Goal: Task Accomplishment & Management: Manage account settings

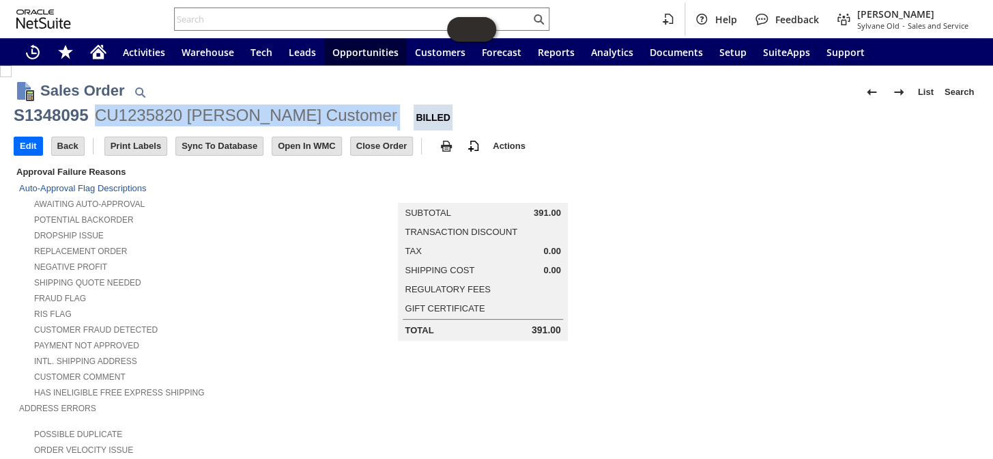
drag, startPoint x: 96, startPoint y: 117, endPoint x: 318, endPoint y: 119, distance: 222.6
click at [318, 119] on div "S1348095 CU1235820 Jaimie Customer Billed" at bounding box center [497, 117] width 966 height 26
copy div "CU1235820 Jaimie Customer"
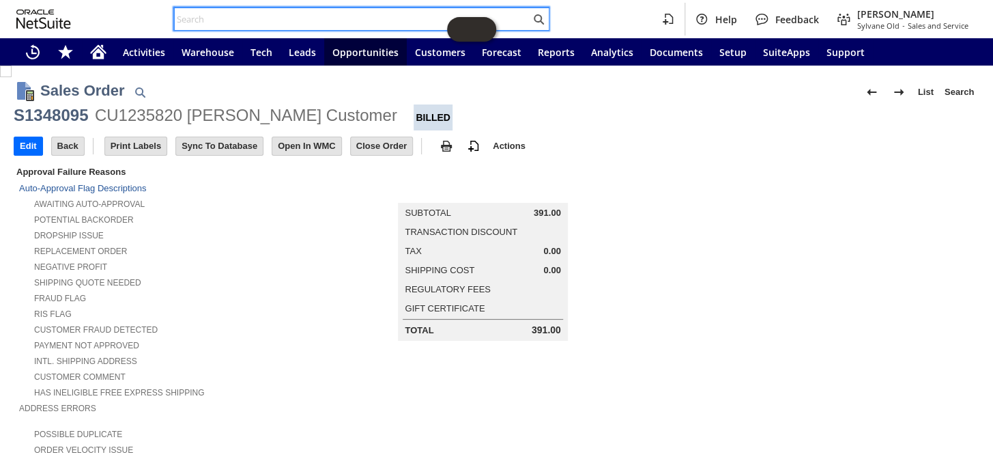
click at [198, 18] on input "text" at bounding box center [353, 19] width 356 height 16
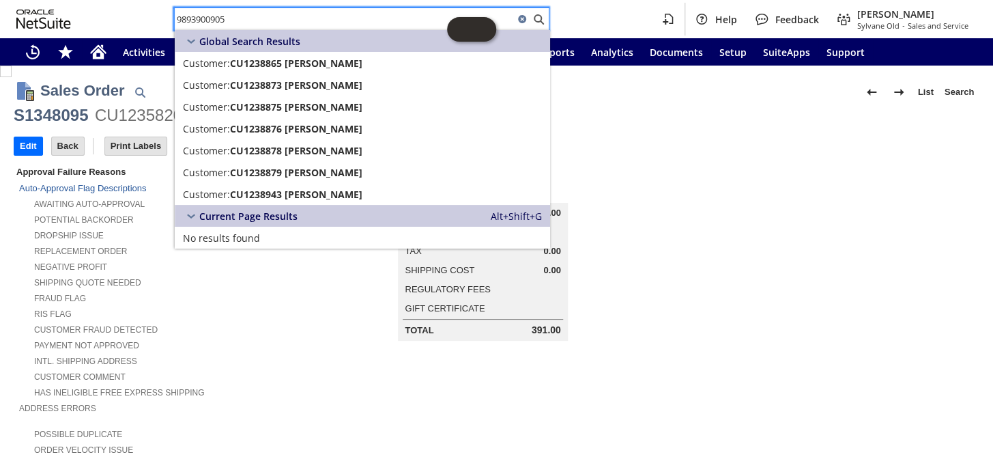
type input "9893900905"
click at [279, 218] on span "Current Page Results" at bounding box center [248, 216] width 98 height 13
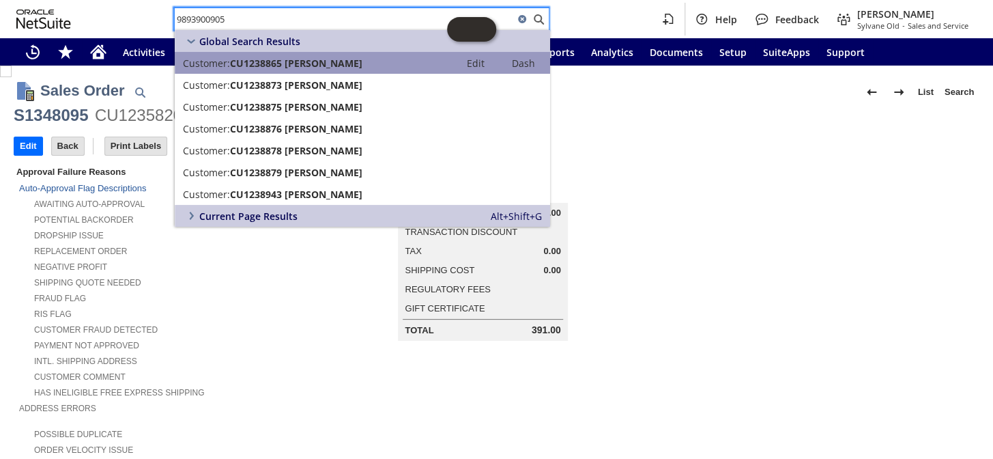
click at [253, 61] on span "CU1238865 Charles Friese" at bounding box center [296, 63] width 132 height 13
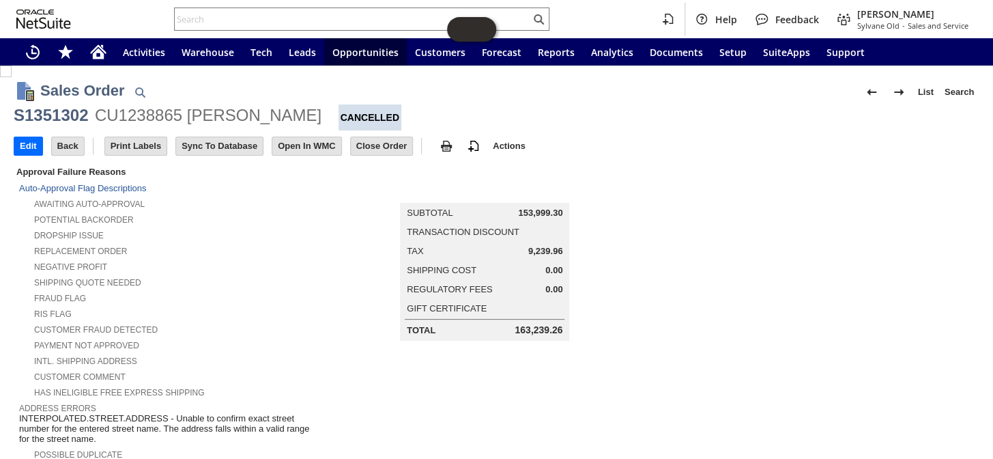
click at [146, 119] on div "CU1238865 Charles Friese" at bounding box center [208, 115] width 227 height 22
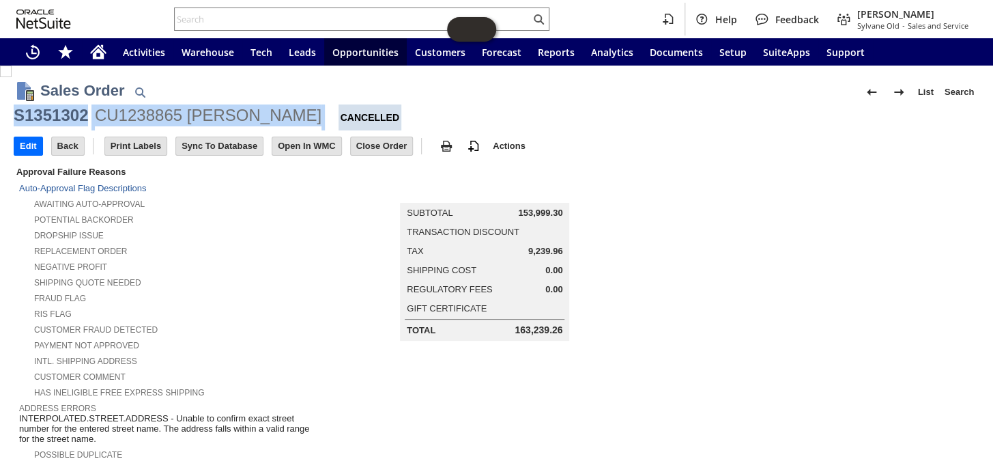
drag, startPoint x: 15, startPoint y: 111, endPoint x: 302, endPoint y: 105, distance: 287.5
click at [302, 105] on div "S1351302 CU1238865 Charles Friese Cancelled" at bounding box center [497, 117] width 966 height 26
copy div "S1351302 CU1238865 Charles Friese"
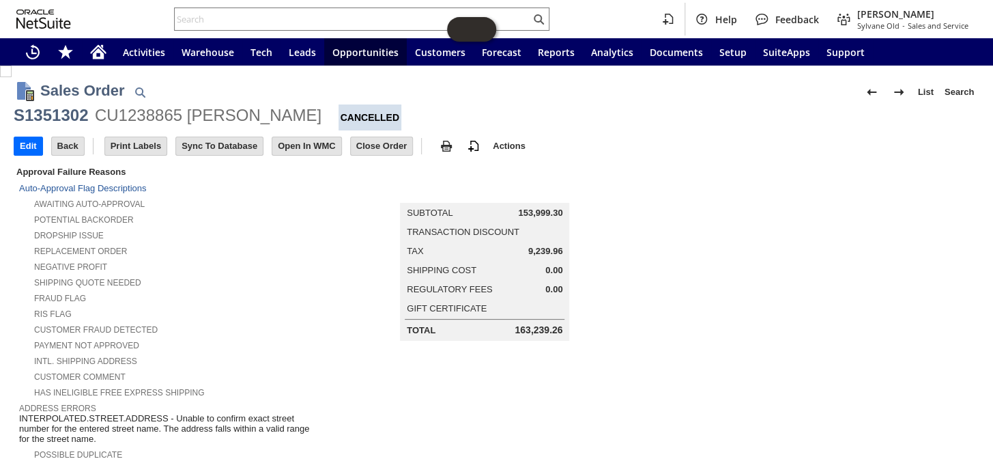
click at [241, 305] on div "RIS flag" at bounding box center [172, 312] width 307 height 14
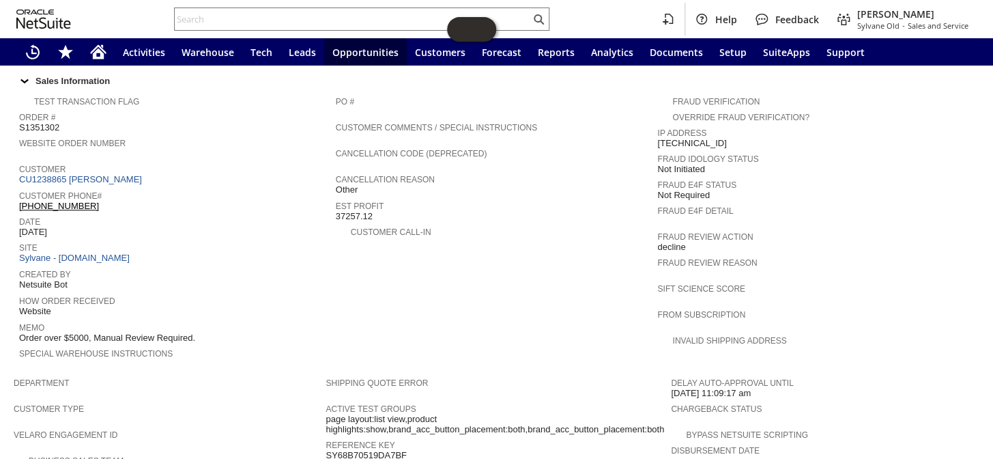
scroll to position [353, 0]
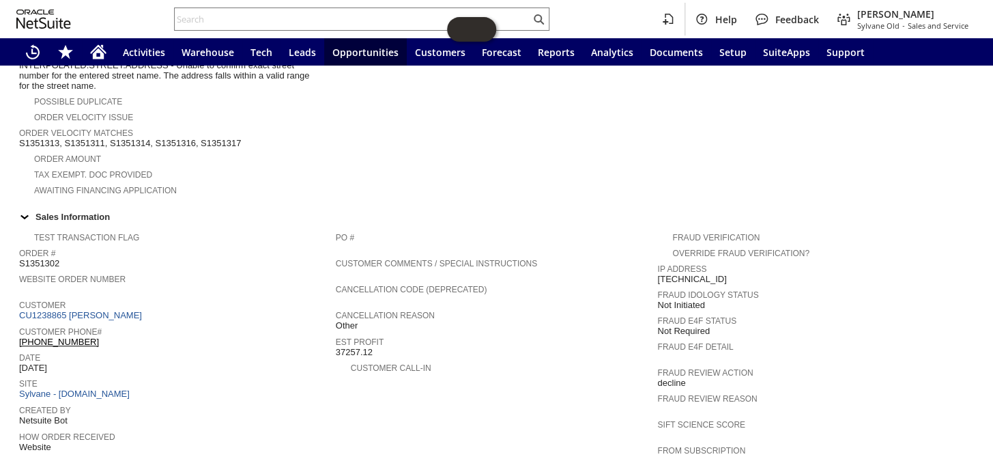
click at [117, 138] on span "S1351313, S1351311, S1351314, S1351316, S1351317" at bounding box center [130, 143] width 222 height 11
click at [183, 138] on span "S1351313, S1351311, S1351314, S1351316, S1351317" at bounding box center [130, 143] width 222 height 11
copy span "S1351316"
click at [226, 18] on input "text" at bounding box center [353, 19] width 356 height 16
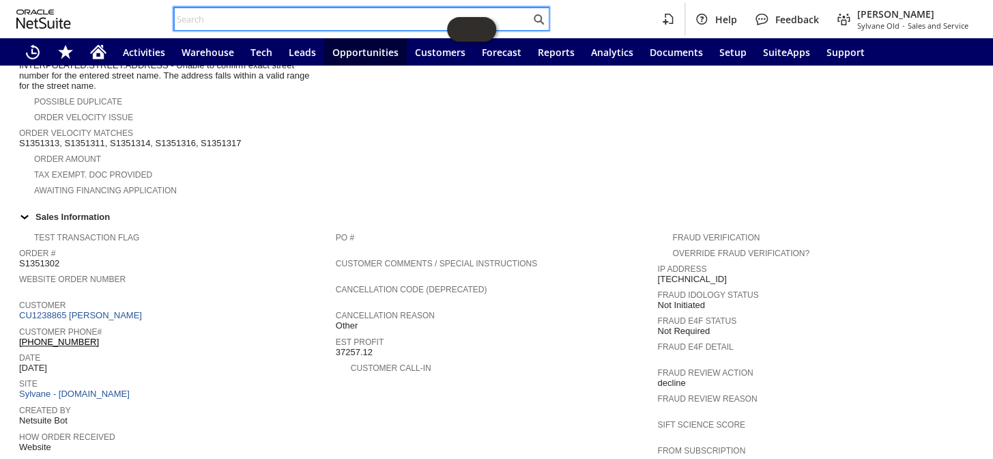
paste input "S1351316"
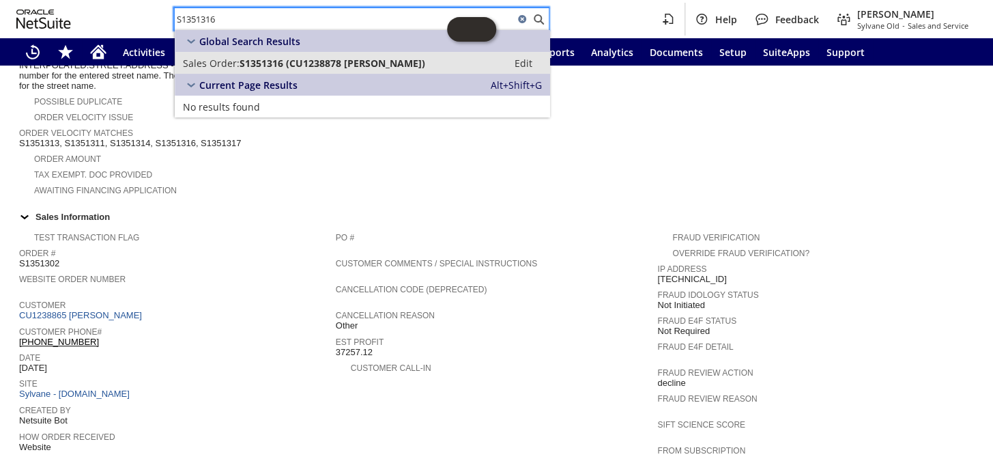
type input "S1351316"
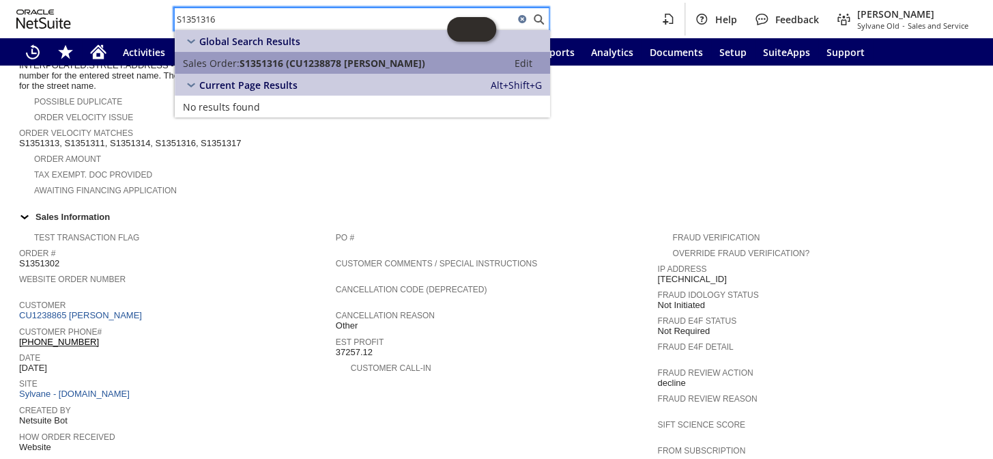
click at [280, 55] on link "Sales Order: S1351316 (CU1238878 Charles Friese) Edit" at bounding box center [362, 63] width 375 height 22
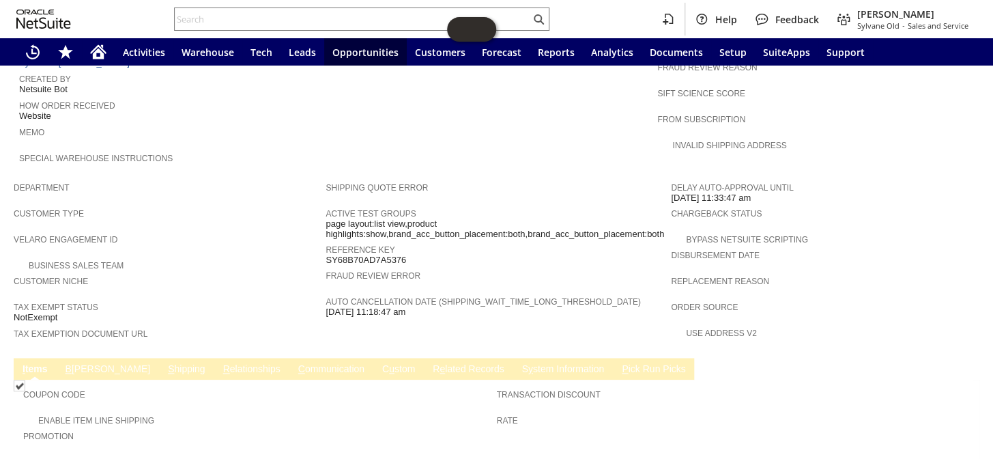
scroll to position [487, 0]
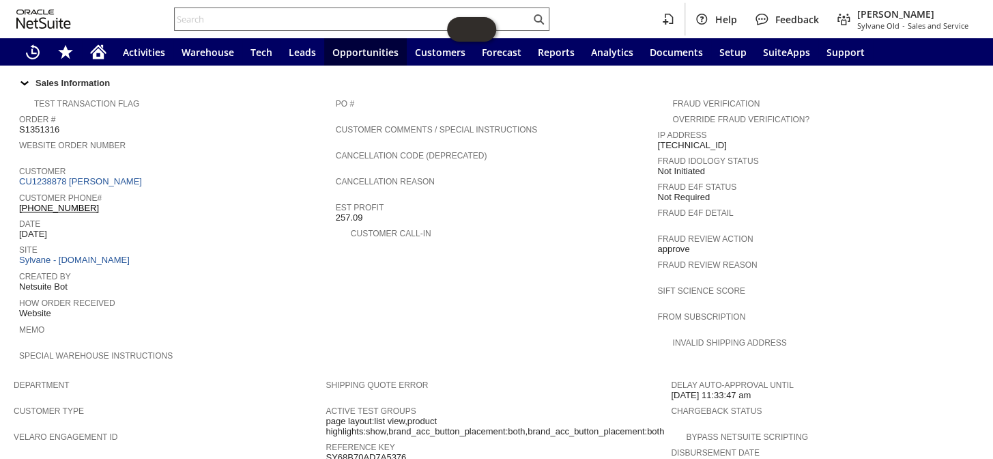
click at [231, 20] on input "text" at bounding box center [353, 19] width 356 height 16
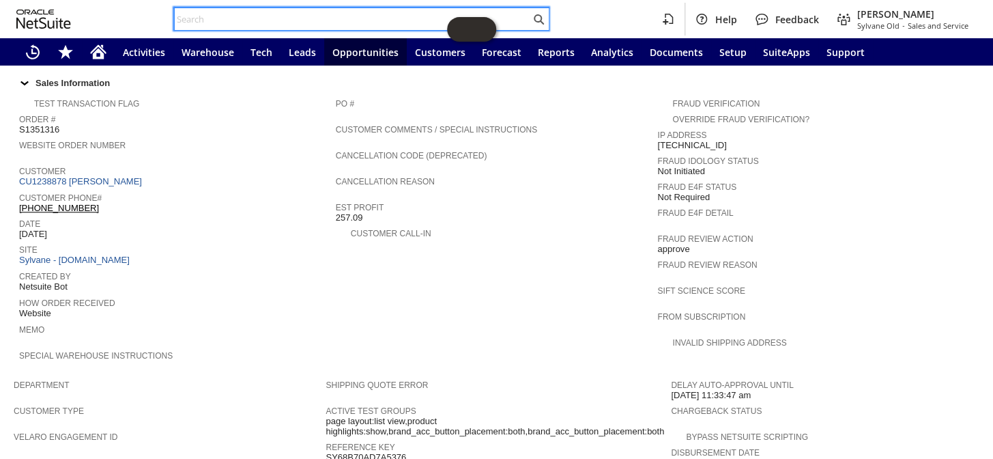
paste input "S1351316"
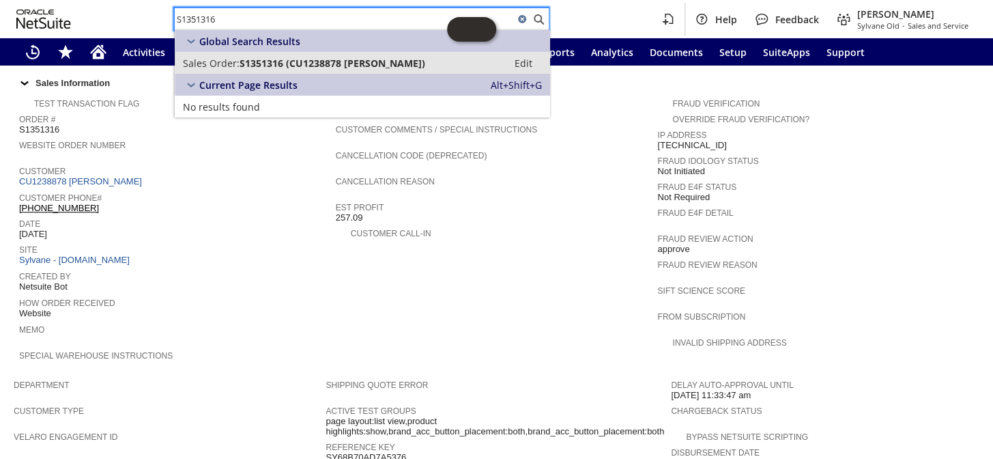
type input "S1351316"
click at [290, 61] on span "S1351316 (CU1238878 Charles Friese)" at bounding box center [333, 63] width 186 height 13
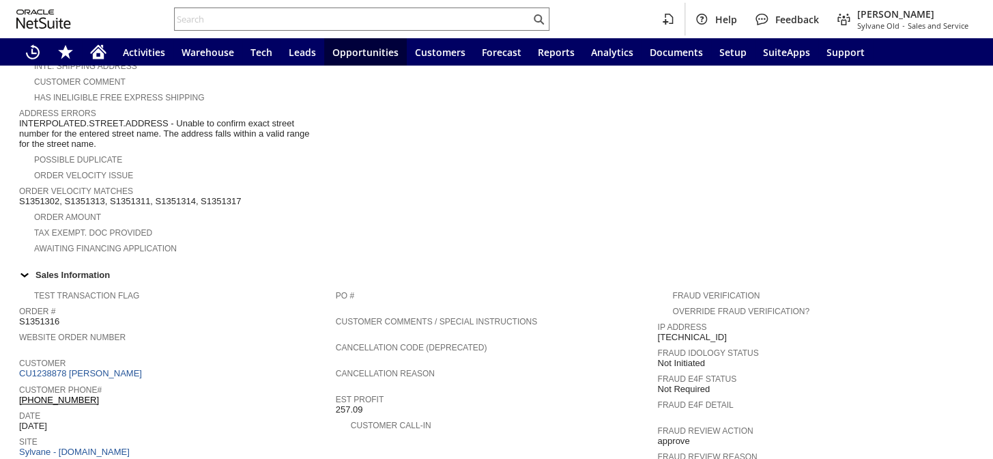
scroll to position [372, 0]
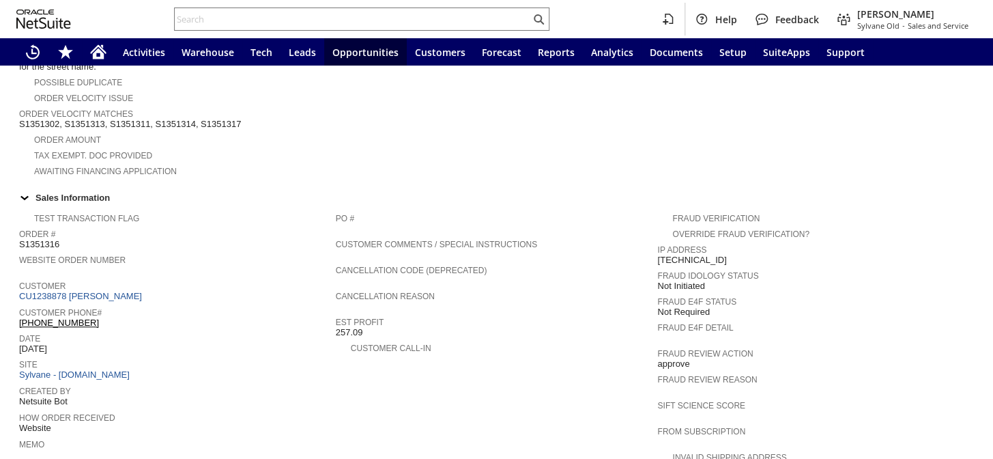
click at [220, 105] on span "Order Velocity Matches" at bounding box center [169, 112] width 300 height 14
click at [220, 119] on span "S1351302, S1351313, S1351311, S1351314, S1351317" at bounding box center [130, 124] width 222 height 11
copy span "S1351317"
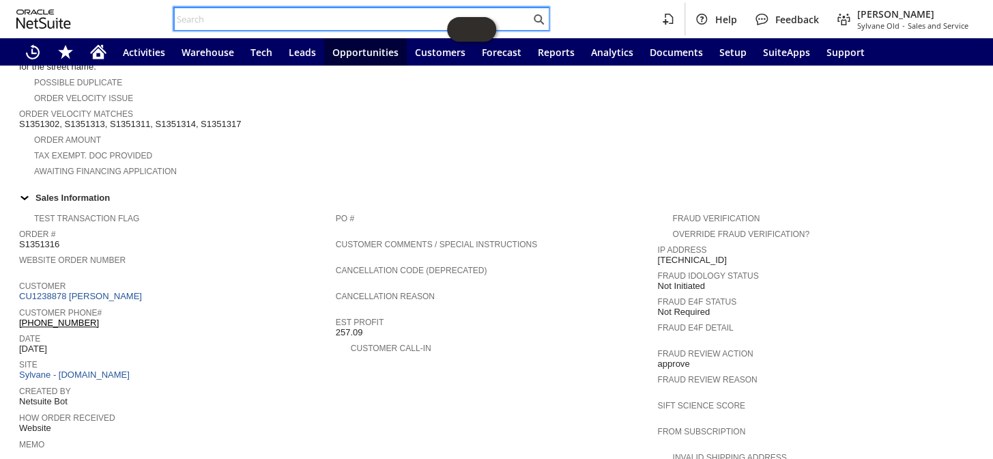
click at [223, 23] on input "text" at bounding box center [353, 19] width 356 height 16
paste input "S1351317"
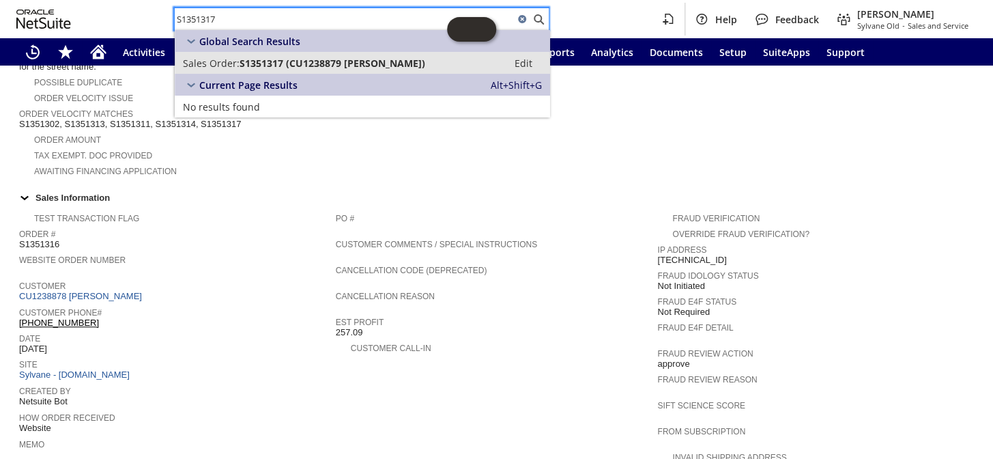
type input "S1351317"
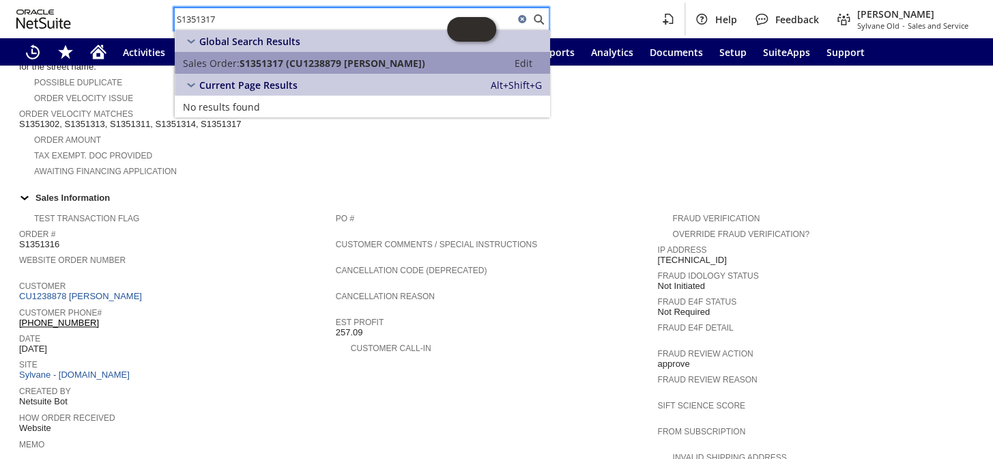
click at [256, 57] on span "S1351317 (CU1238879 Charles Friese)" at bounding box center [333, 63] width 186 height 13
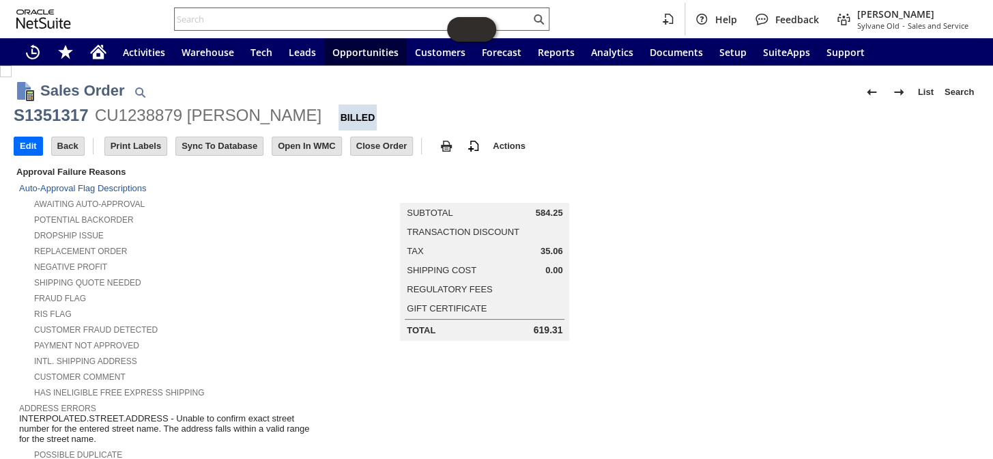
click at [213, 20] on input "text" at bounding box center [353, 19] width 356 height 16
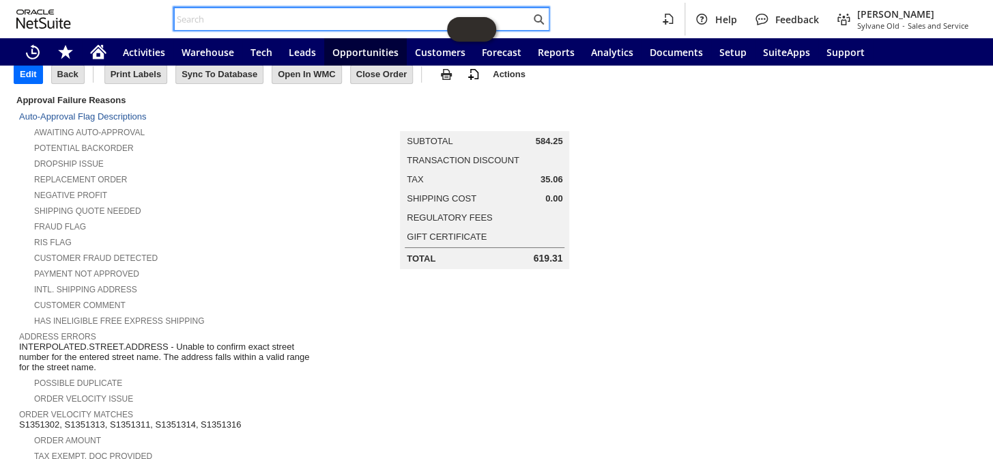
scroll to position [186, 0]
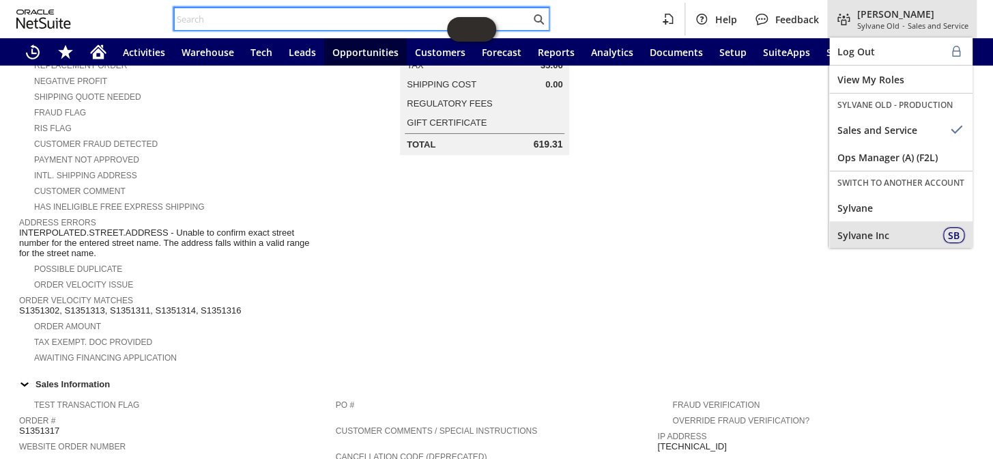
click at [877, 231] on span "Sylvane Inc" at bounding box center [885, 235] width 95 height 13
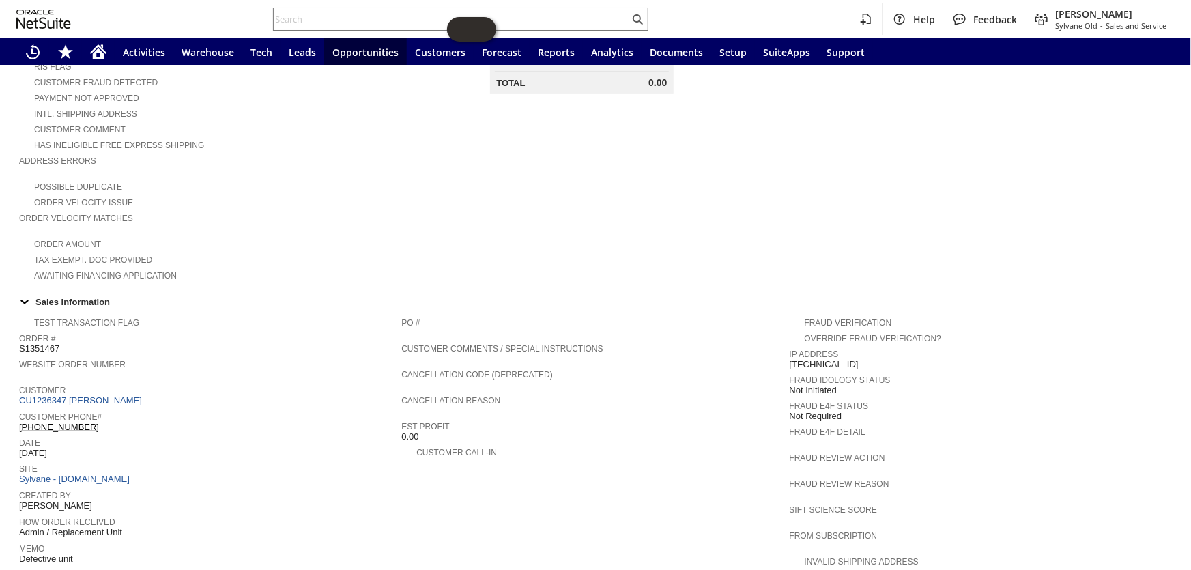
scroll to position [248, 0]
click at [98, 395] on link "CU1236347 [PERSON_NAME]" at bounding box center [82, 400] width 126 height 10
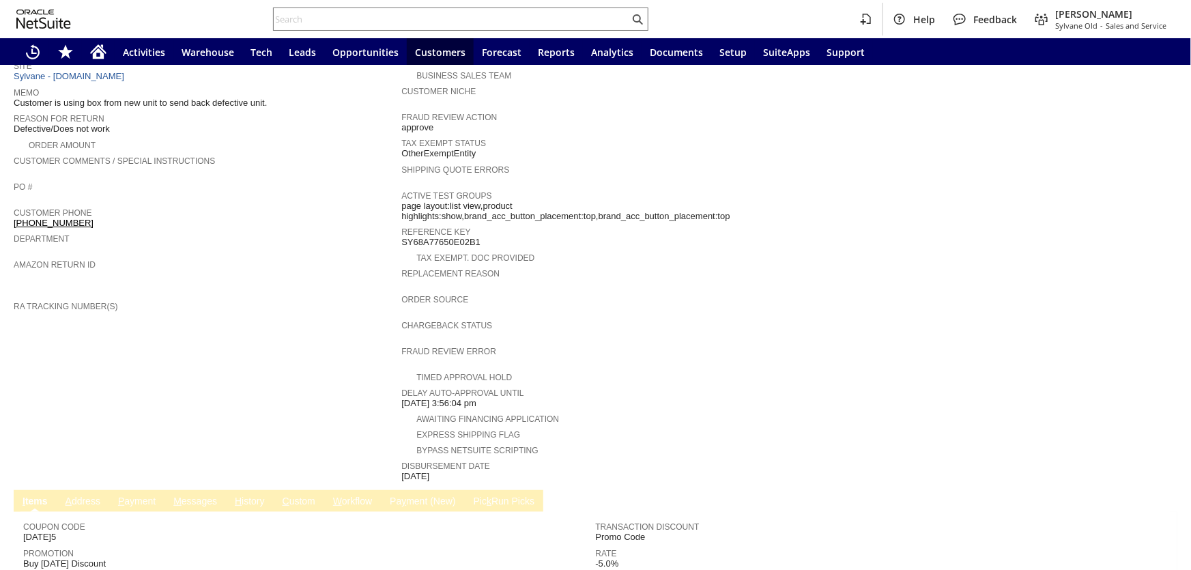
scroll to position [372, 0]
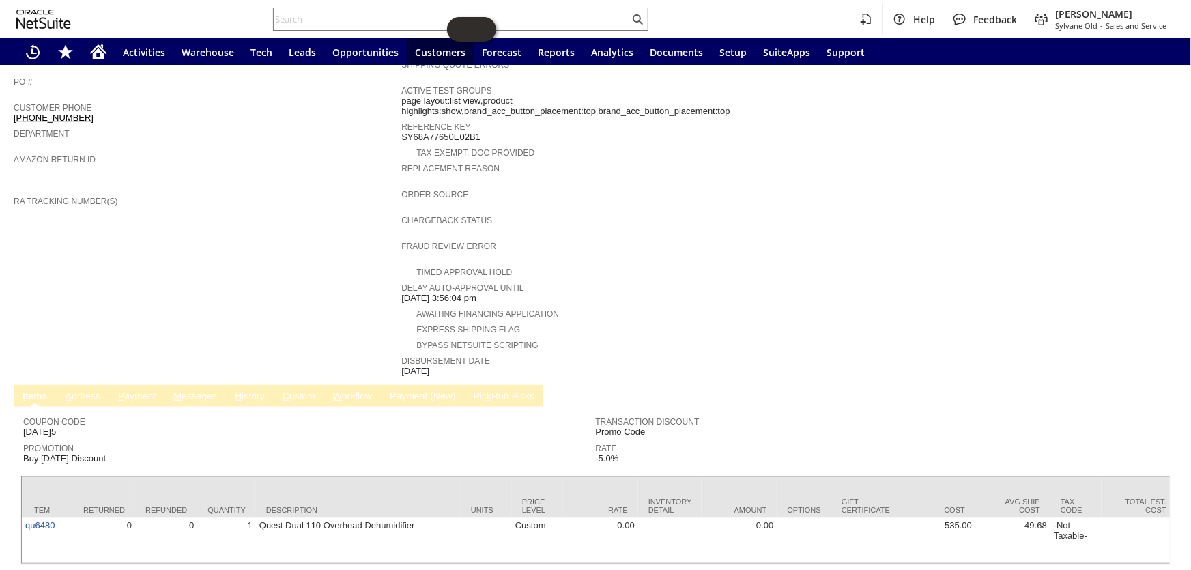
click at [441, 390] on link "Pa y ment (New)" at bounding box center [422, 396] width 72 height 13
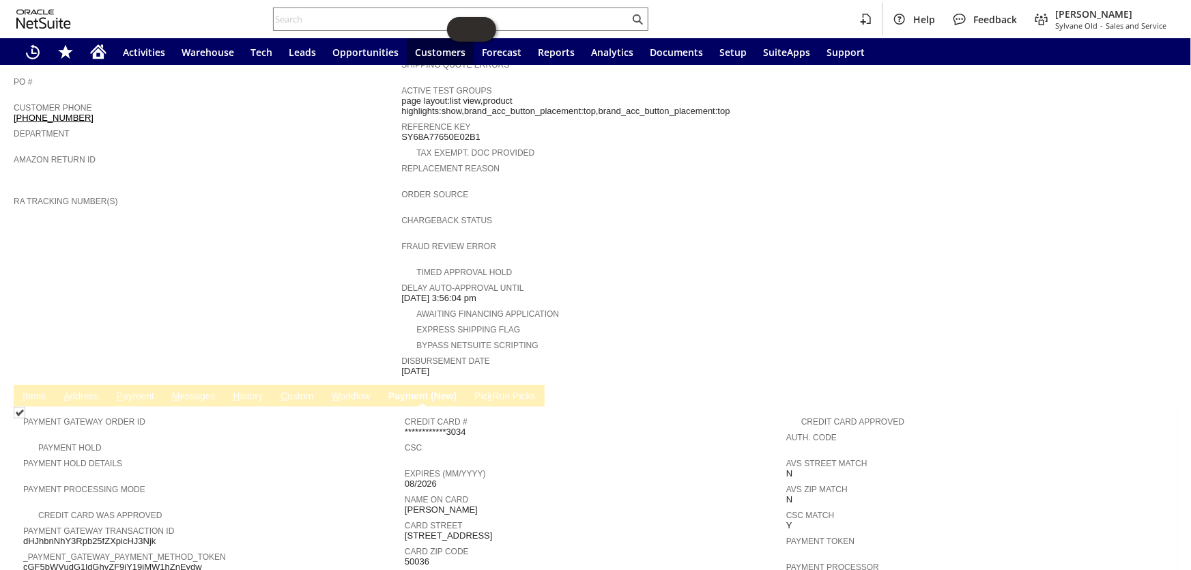
click at [504, 390] on link "Pic k Run Picks" at bounding box center [505, 396] width 68 height 13
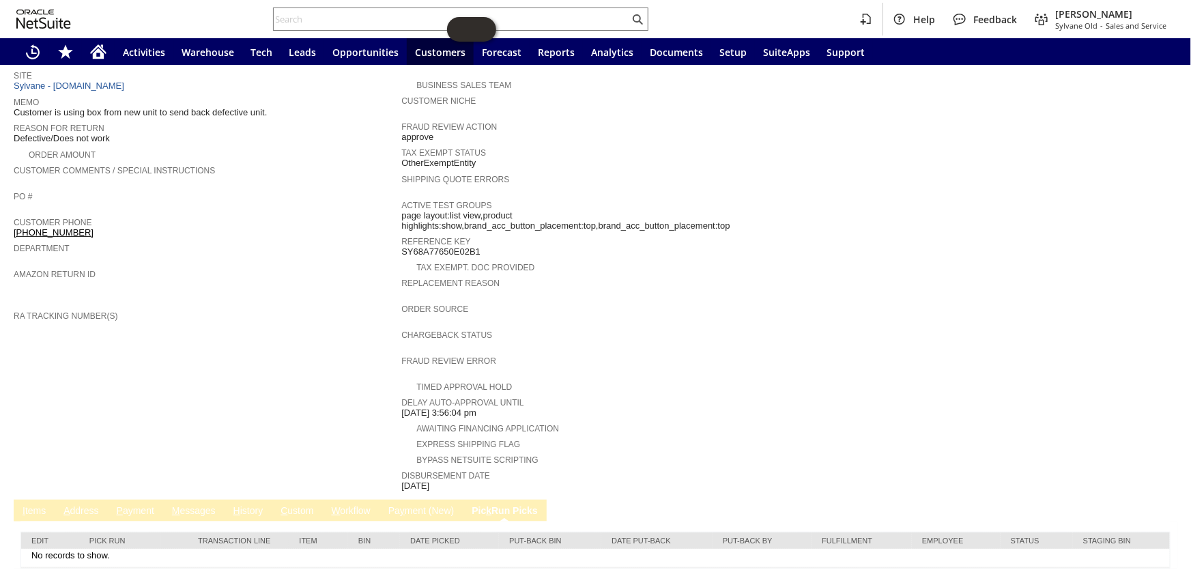
scroll to position [0, 0]
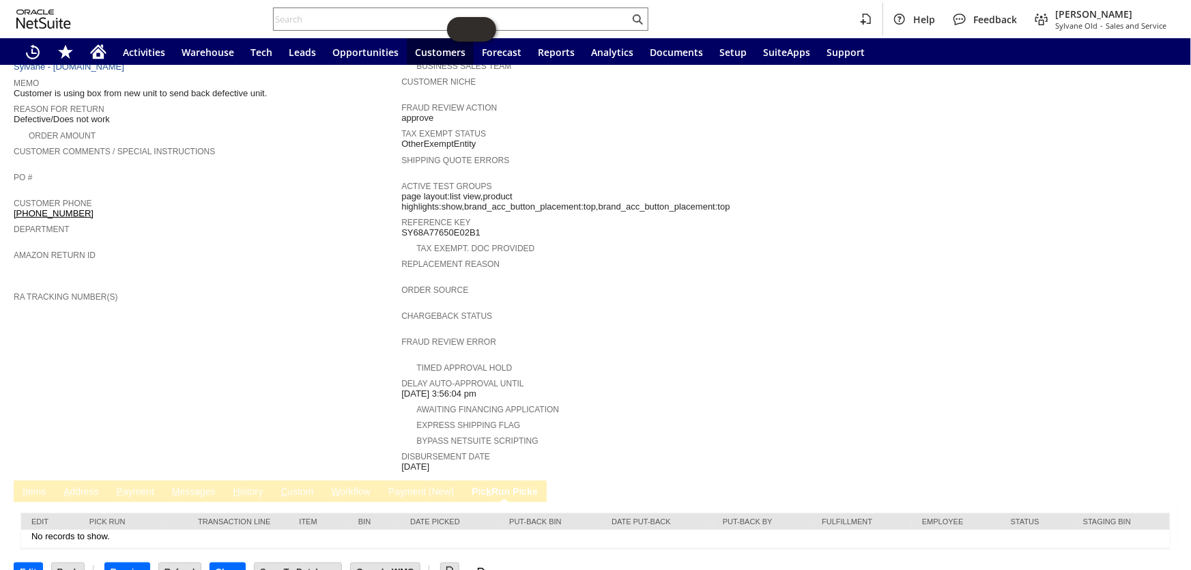
click at [413, 486] on link "Pa y ment (New)" at bounding box center [421, 492] width 72 height 13
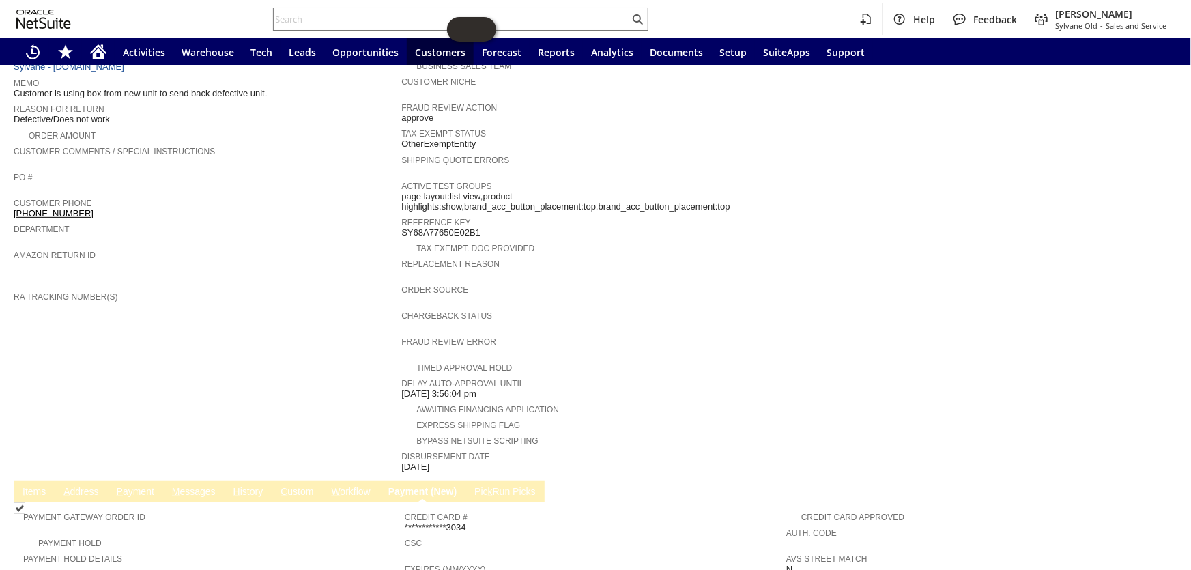
click at [246, 486] on link "H istory" at bounding box center [248, 492] width 37 height 13
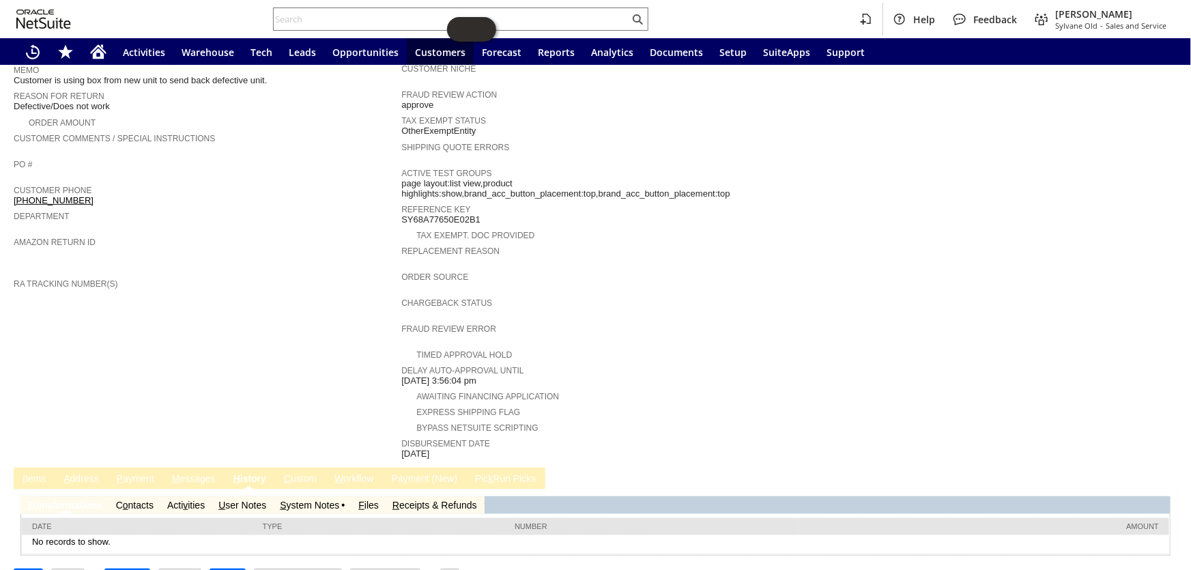
scroll to position [296, 0]
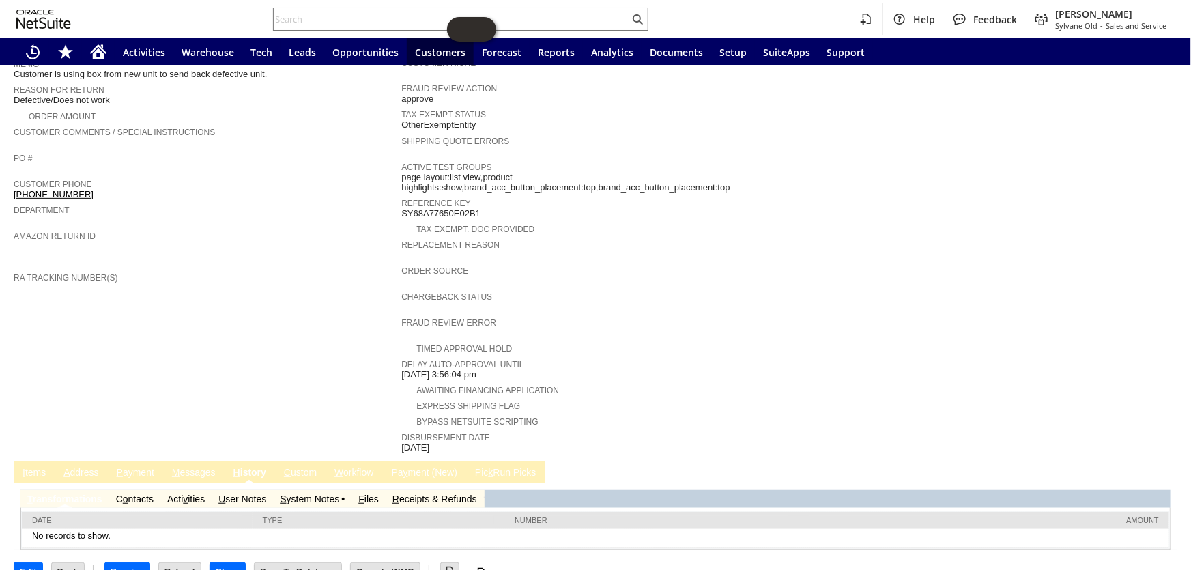
click at [307, 494] on link "S ystem Notes" at bounding box center [309, 499] width 59 height 11
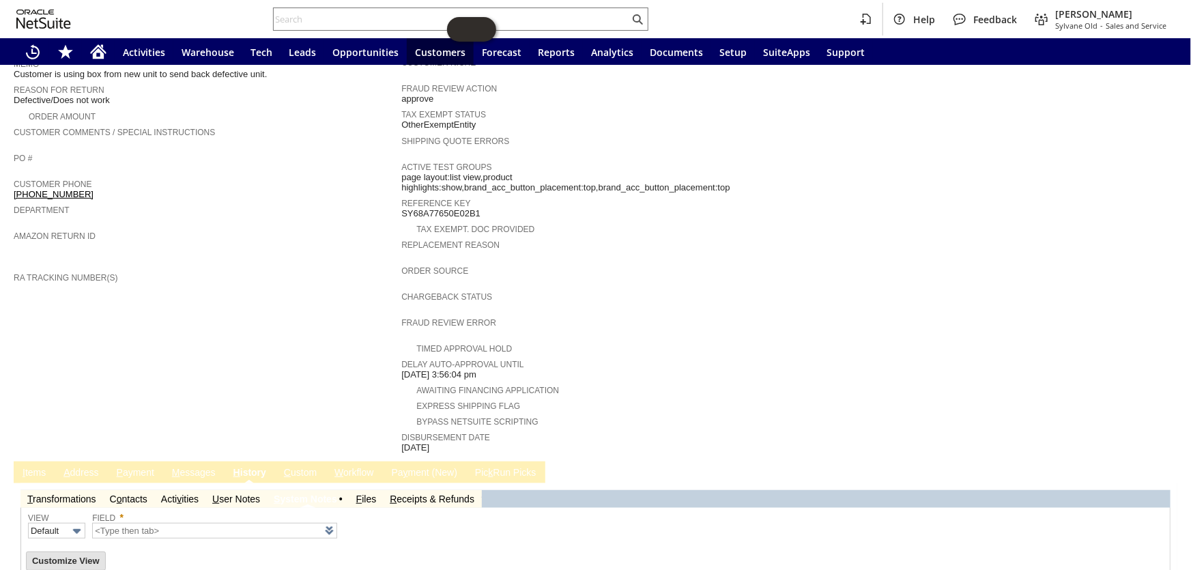
type input "1 to 25 of 78"
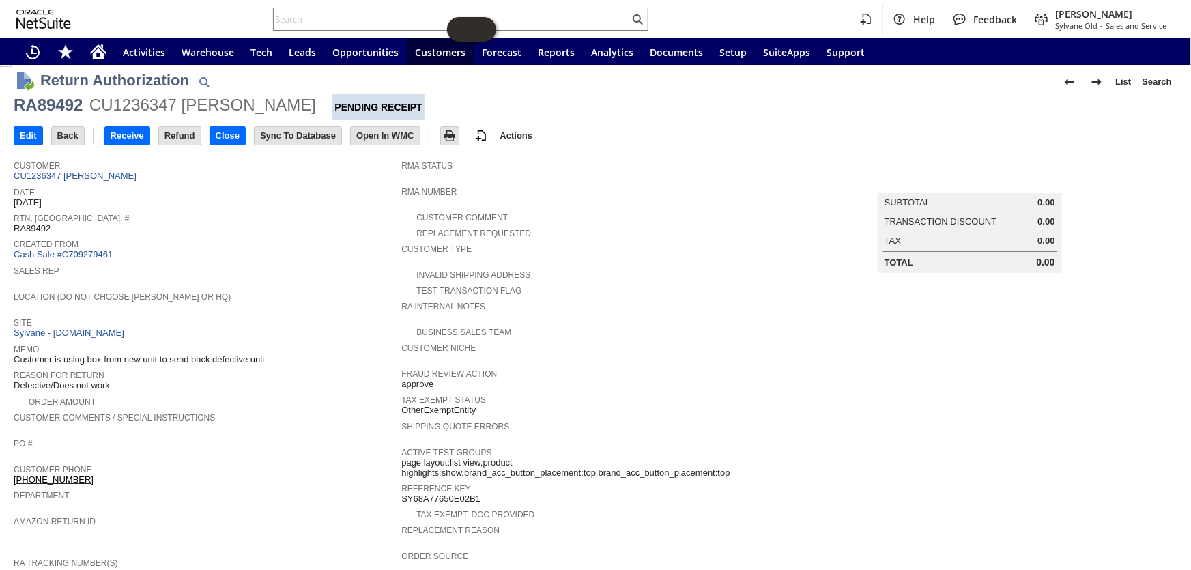
scroll to position [0, 0]
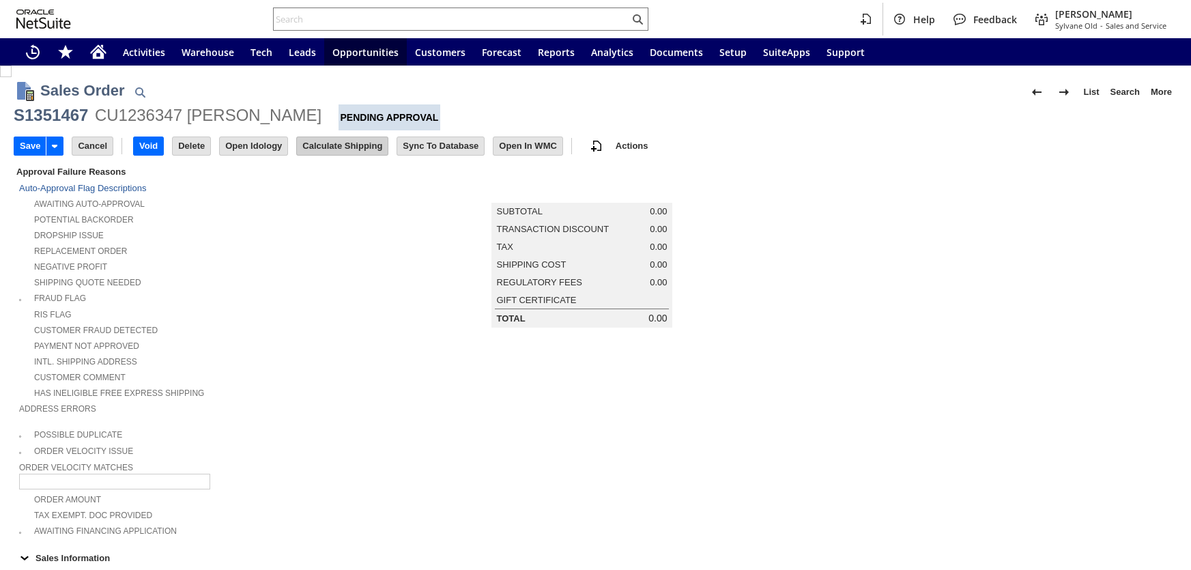
type input "Add"
type input "Copy Previous"
type input "Intelligent Recommendations¹⁰"
click at [332, 146] on input "Calculate Shipping" at bounding box center [342, 146] width 91 height 18
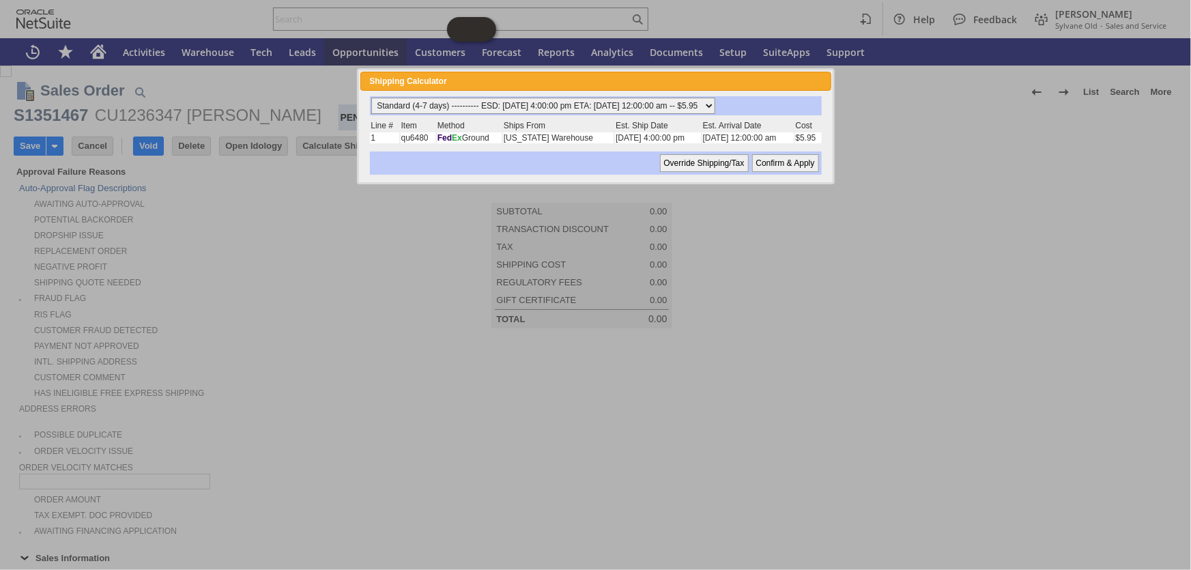
click at [715, 102] on select "Standard (4-7 days) ---------- ESD: 09/04/2025 4:00:00 pm ETA: 09/10/2025 12:00…" at bounding box center [543, 106] width 344 height 16
select select "3 Day ------------------------ ESD: 09/04/2025 4:00:00 pm ETA: 09/09/2025 12:00…"
click at [371, 98] on select "Standard (4-7 days) ---------- ESD: 09/04/2025 4:00:00 pm ETA: 09/10/2025 12:00…" at bounding box center [543, 106] width 344 height 16
click at [783, 159] on input "Confirm & Apply" at bounding box center [785, 163] width 67 height 18
type input "Promo Code"
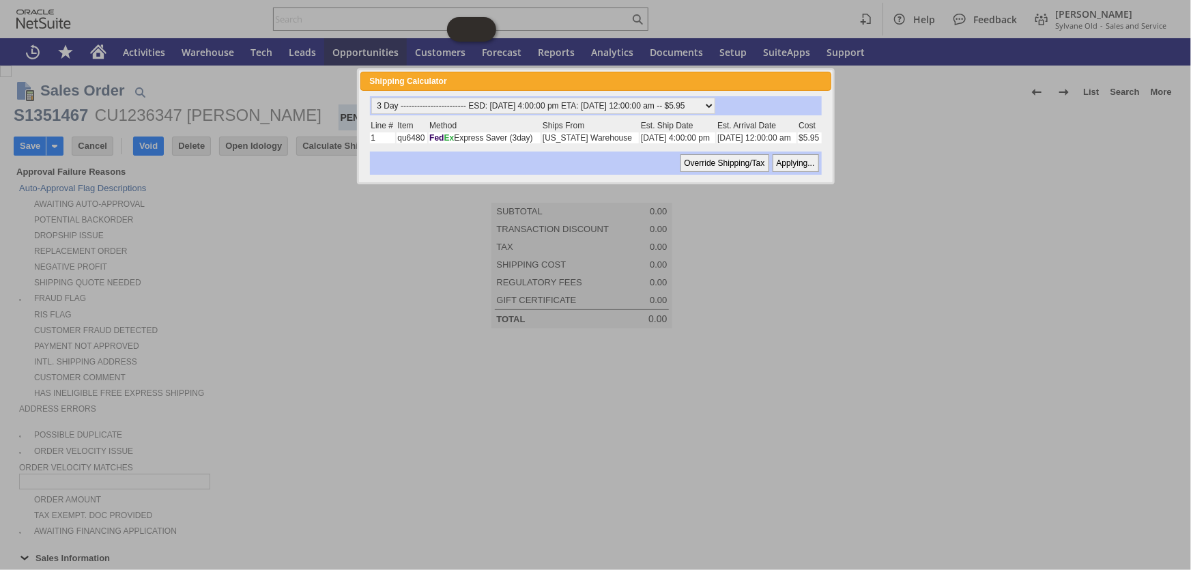
type input "-5.0%"
type input "Add"
type input "Copy Previous"
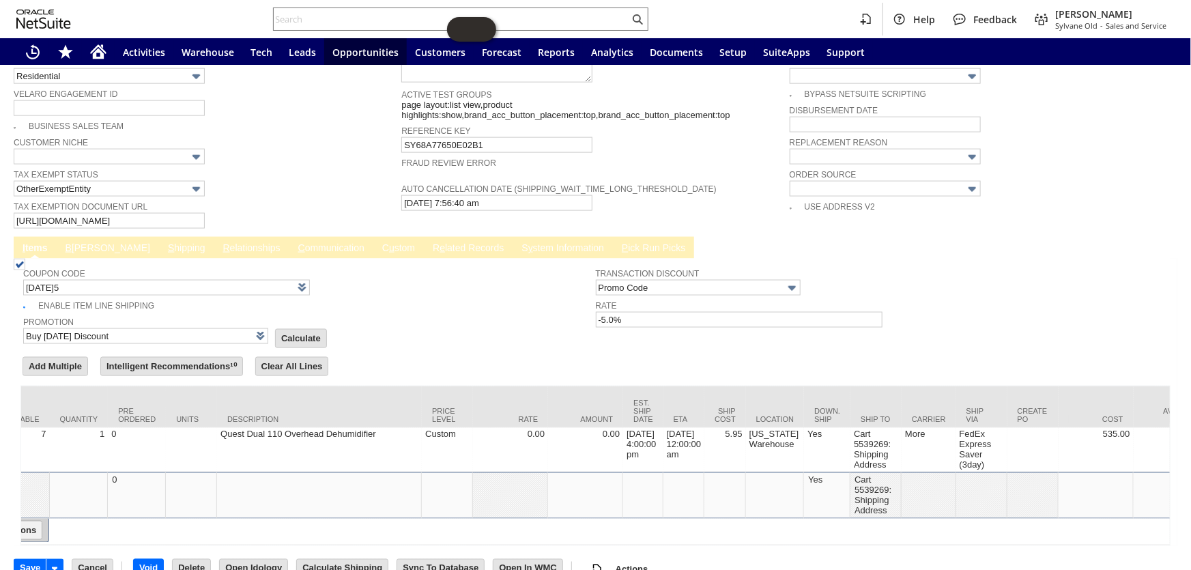
scroll to position [0, 494]
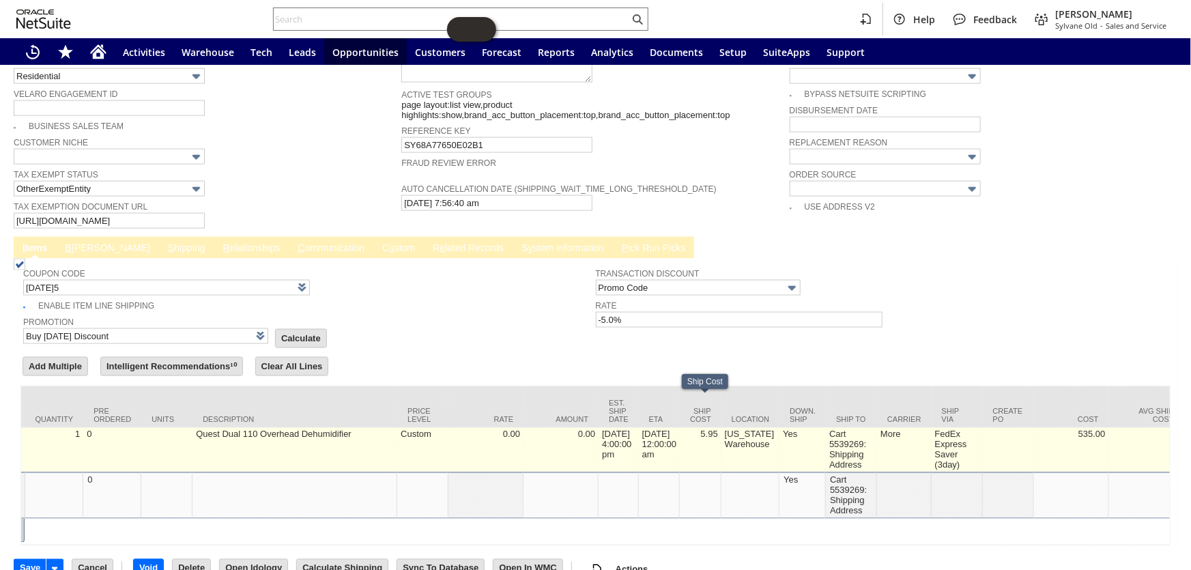
click at [703, 428] on td "5.95" at bounding box center [701, 450] width 42 height 44
type input "5.95"
type input "OK"
type input "Make Copy"
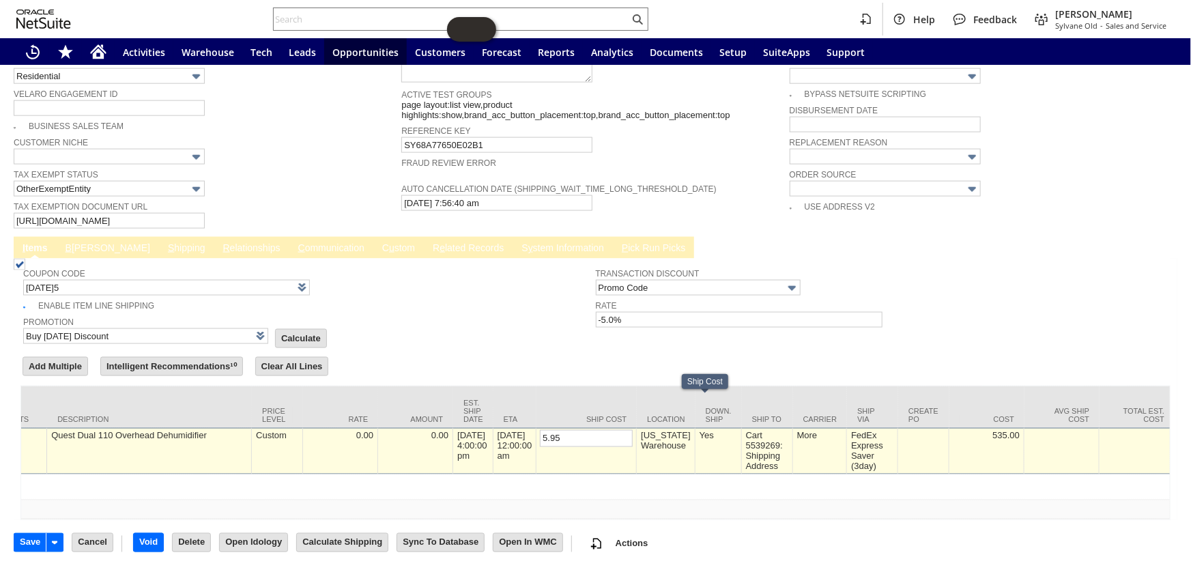
scroll to position [916, 0]
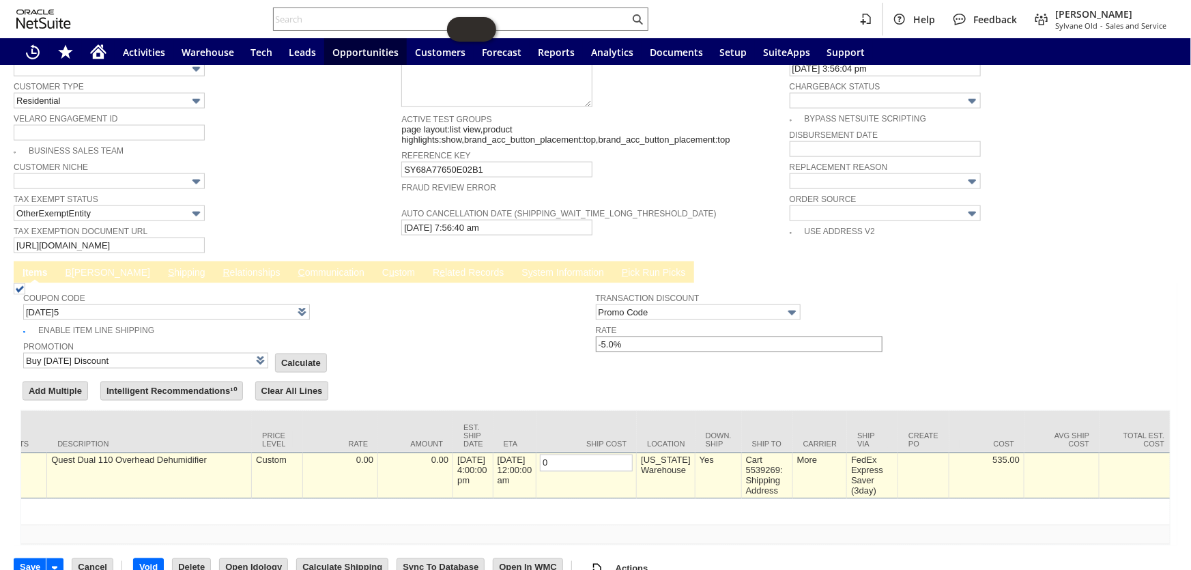
type input "0"
click at [646, 337] on input "-5.0%" at bounding box center [739, 345] width 287 height 16
type input "-"
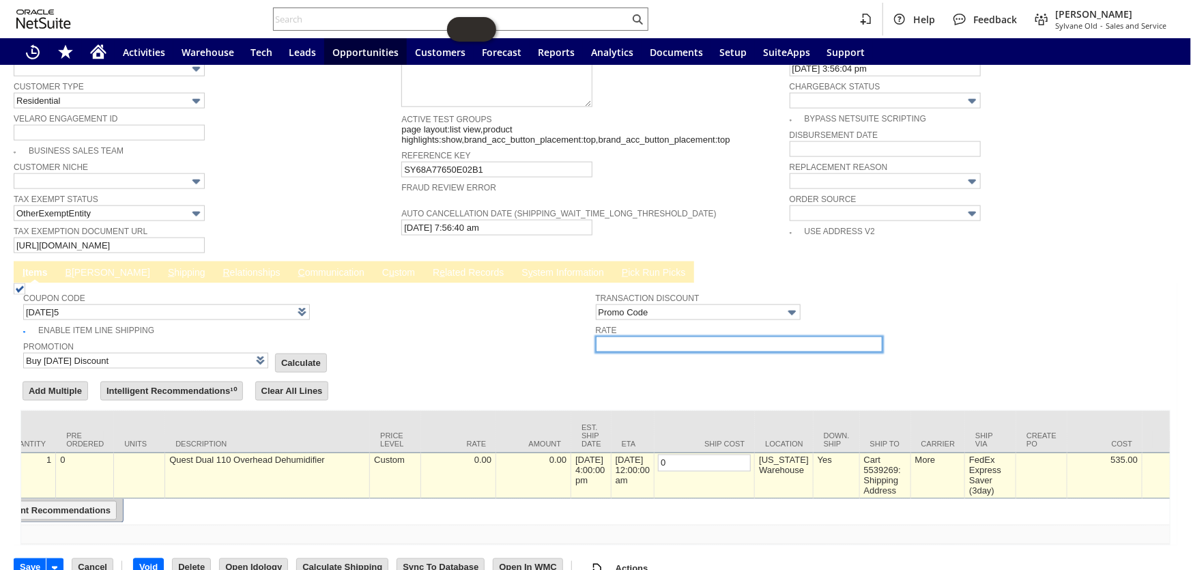
scroll to position [0, 0]
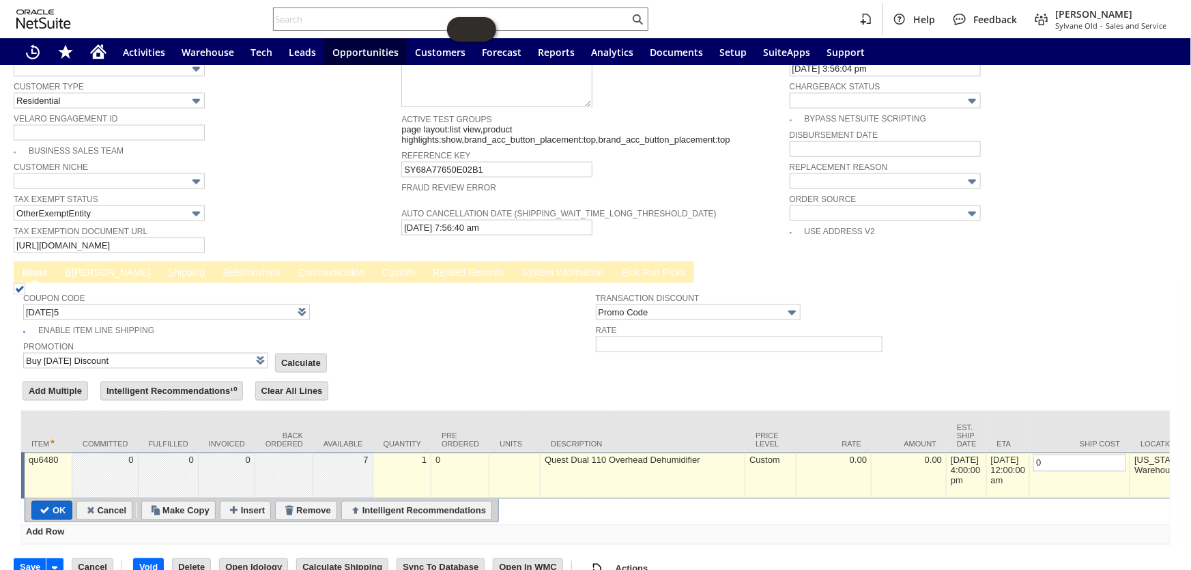
click at [59, 502] on input "OK" at bounding box center [52, 511] width 40 height 18
type input "Promo Code"
type input "-5.0%"
type input "Add"
type input "Copy Previous"
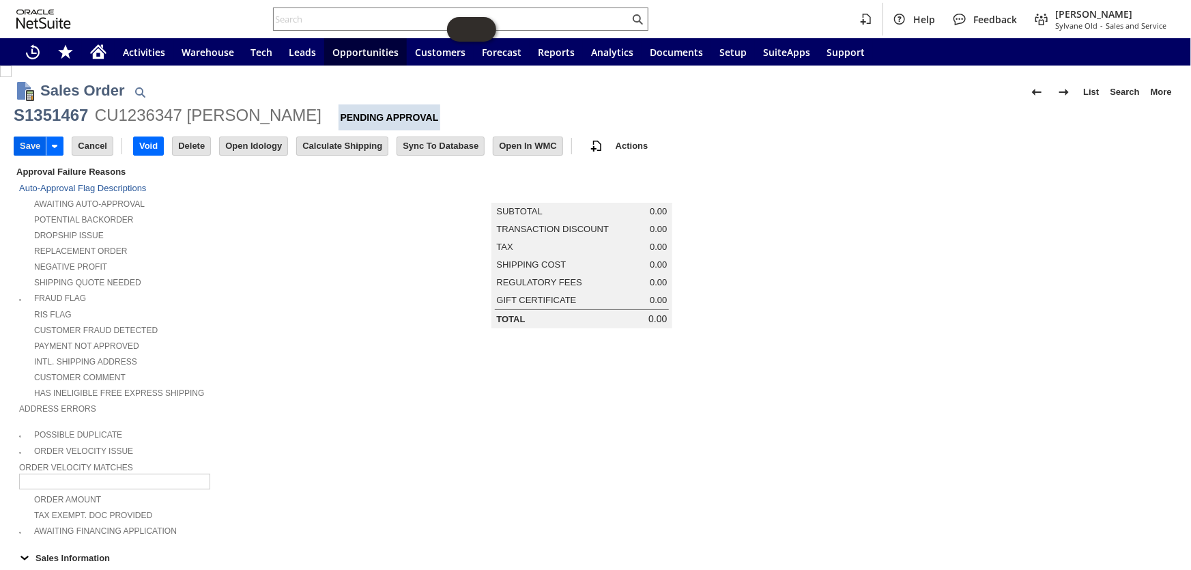
click at [26, 144] on input "Save" at bounding box center [29, 146] width 31 height 18
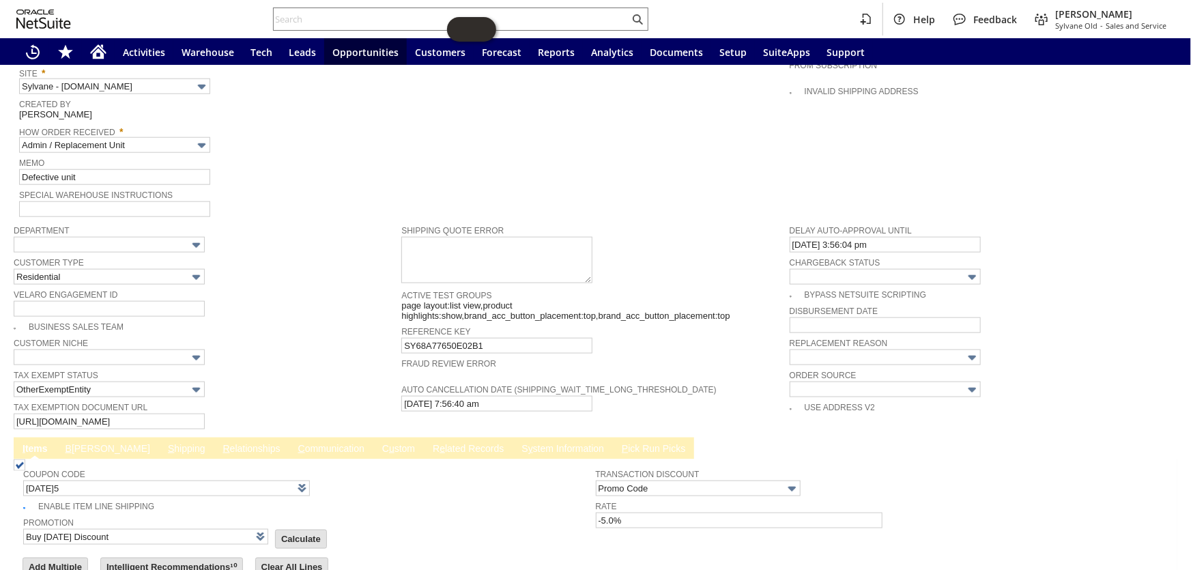
scroll to position [868, 0]
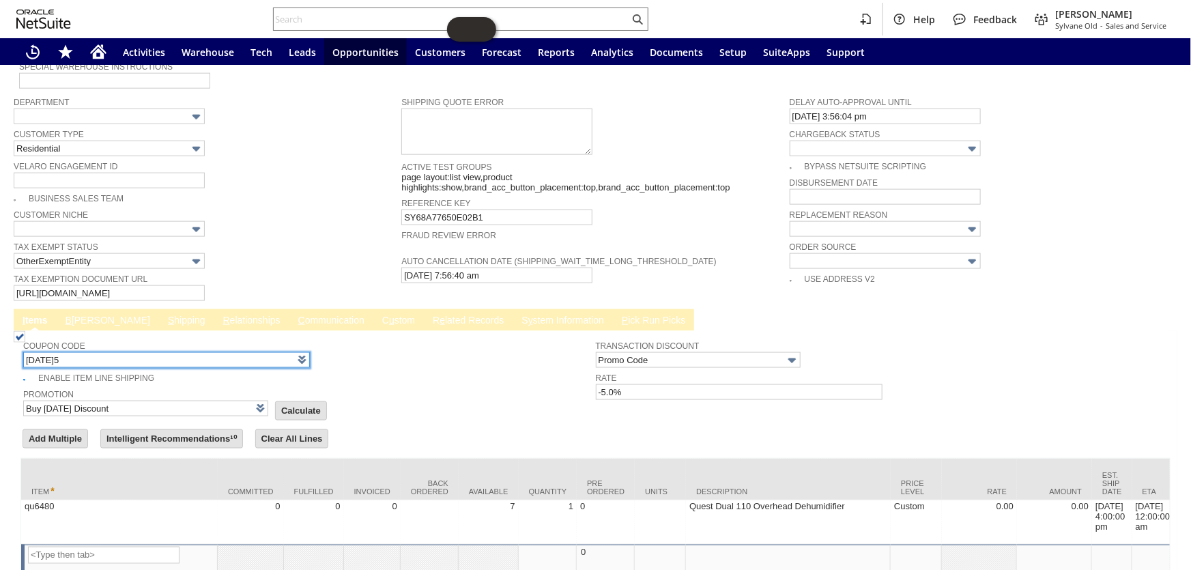
drag, startPoint x: 115, startPoint y: 327, endPoint x: -12, endPoint y: 318, distance: 127.3
click at [0, 318] on html "Help Feedback Coby Miller Sylvane Old - Sales and Service Activities Warehouse …" at bounding box center [595, 285] width 1191 height 570
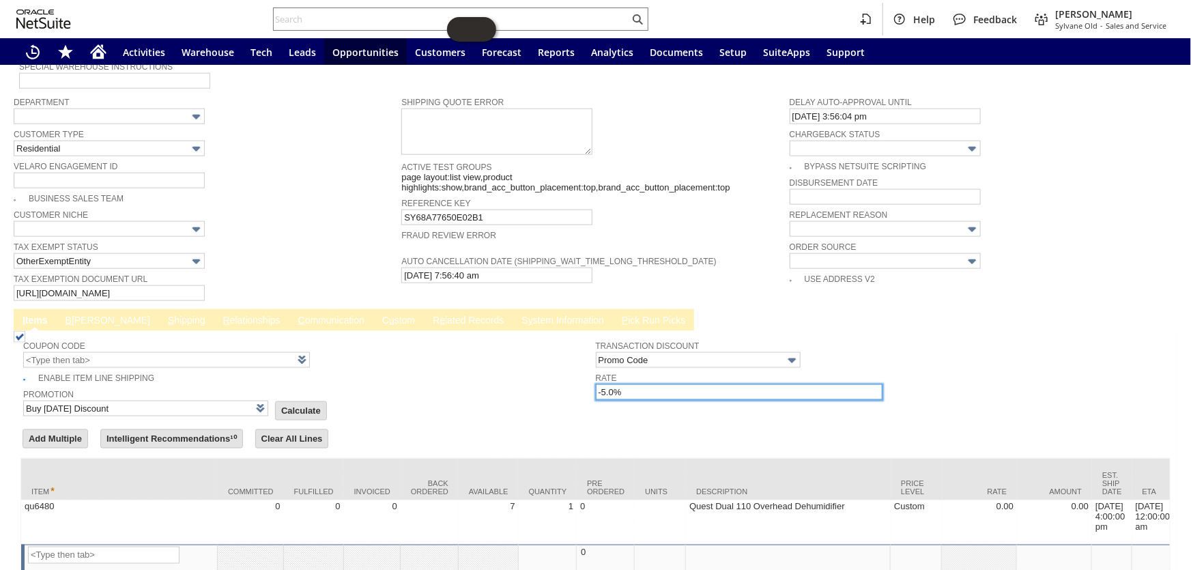
click at [626, 384] on input "-5.0%" at bounding box center [739, 392] width 287 height 16
type input "-5.0"
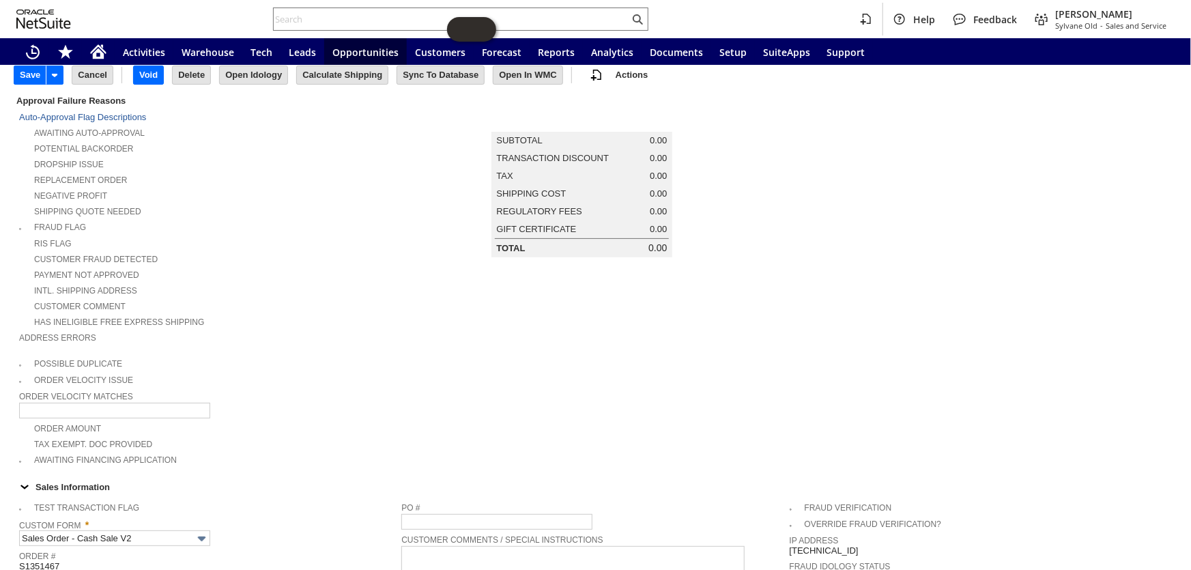
scroll to position [61, 0]
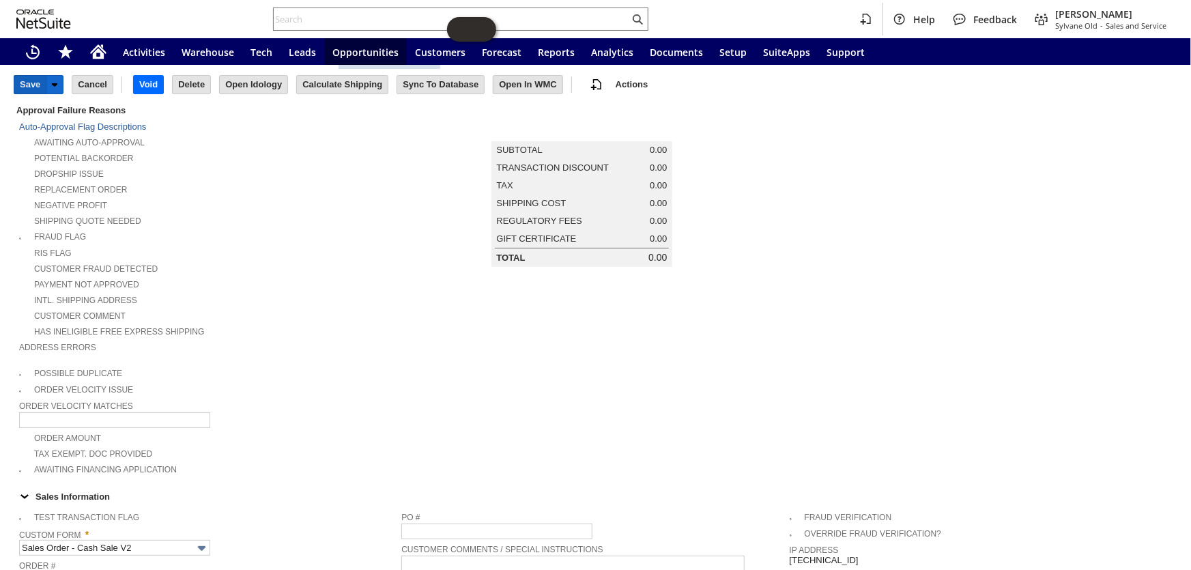
click at [27, 78] on input "Save" at bounding box center [29, 85] width 31 height 18
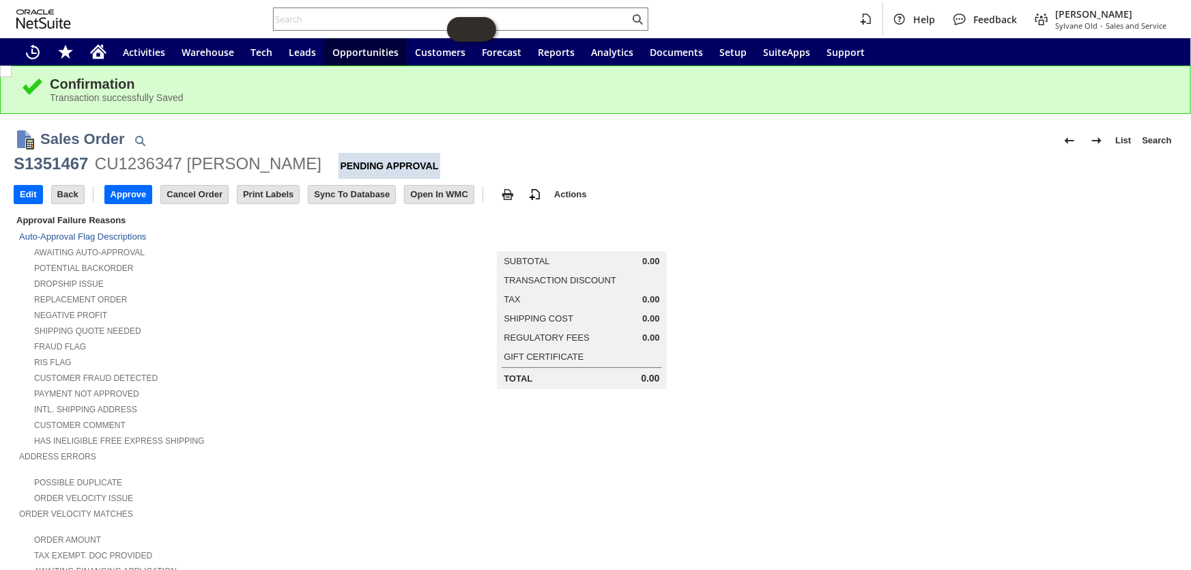
click at [33, 196] on input "Edit" at bounding box center [28, 195] width 28 height 18
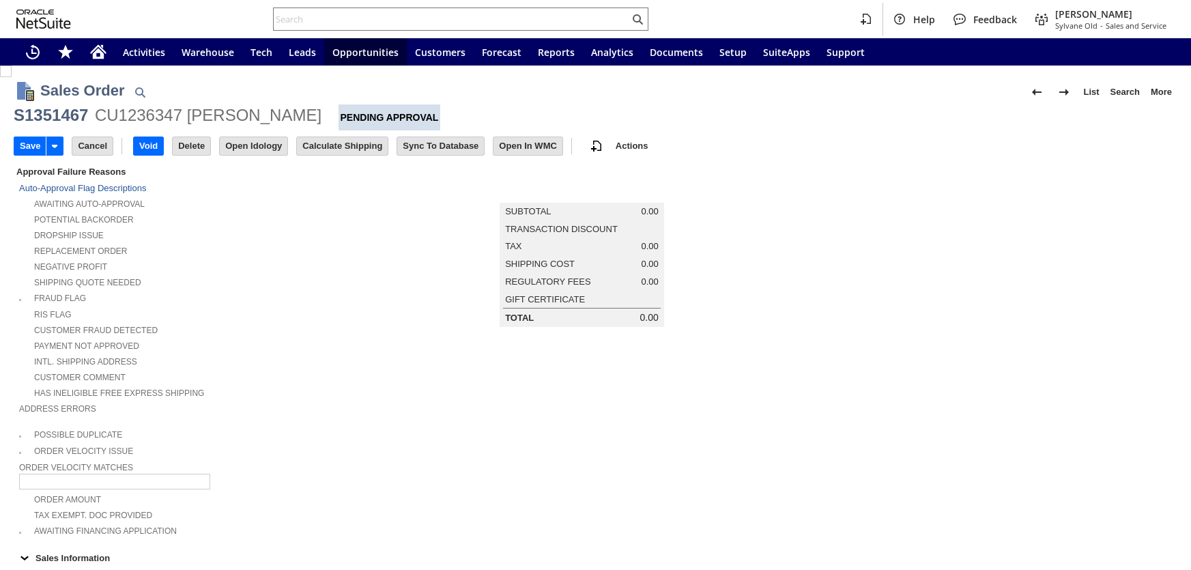
type input "Add"
type input "Copy Previous"
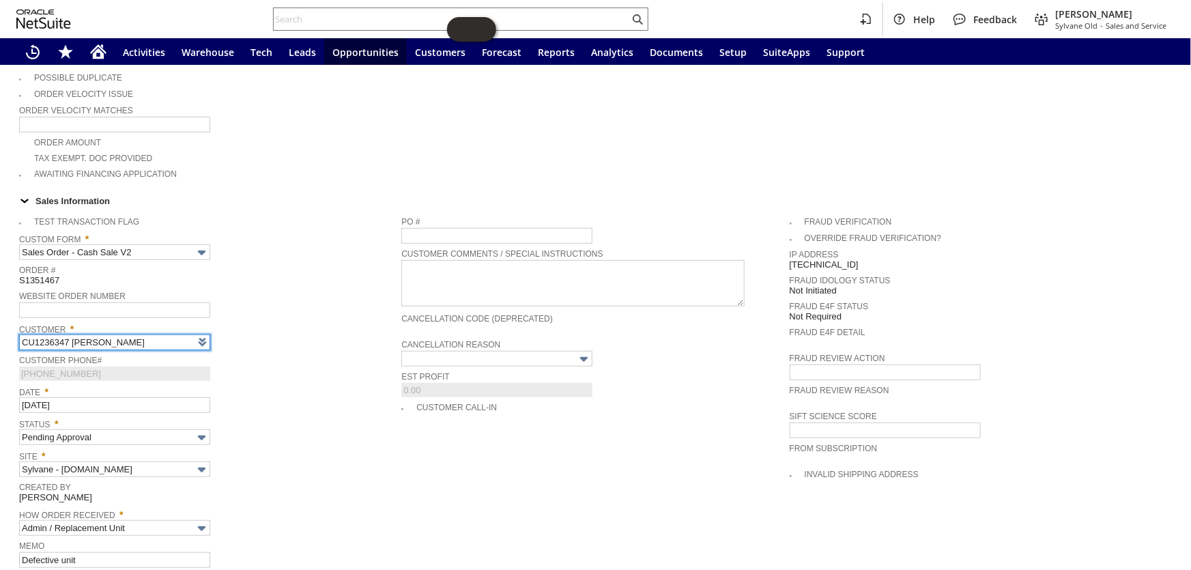
type input "Intelligent Recommendations¹⁰"
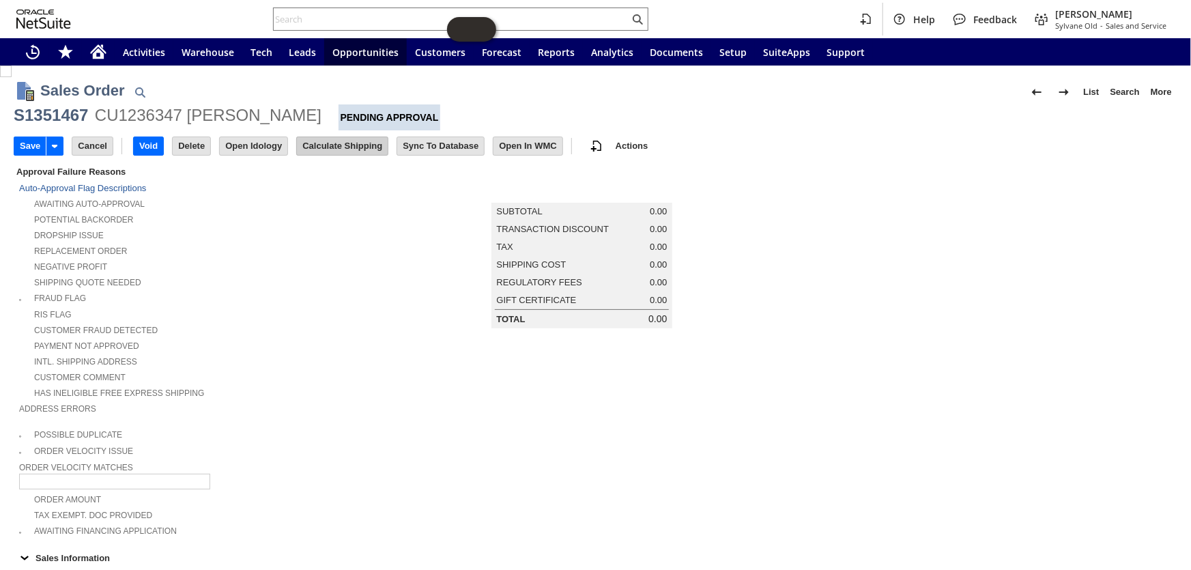
click at [350, 143] on input "Calculate Shipping" at bounding box center [342, 146] width 91 height 18
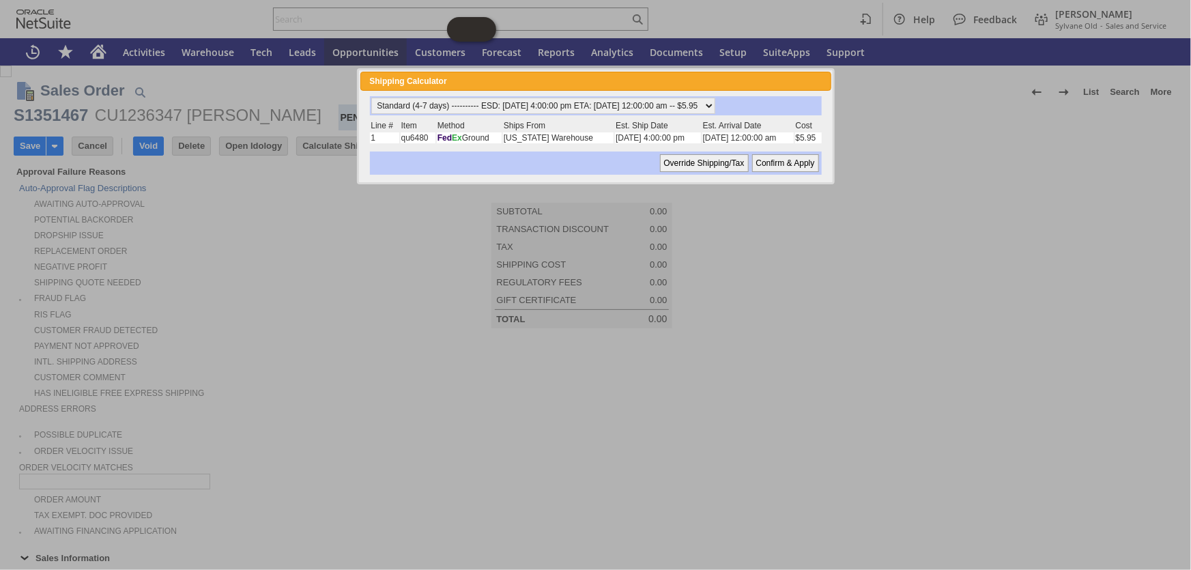
click at [785, 163] on input "Confirm & Apply" at bounding box center [785, 163] width 67 height 18
type input "Add"
type input "Copy Previous"
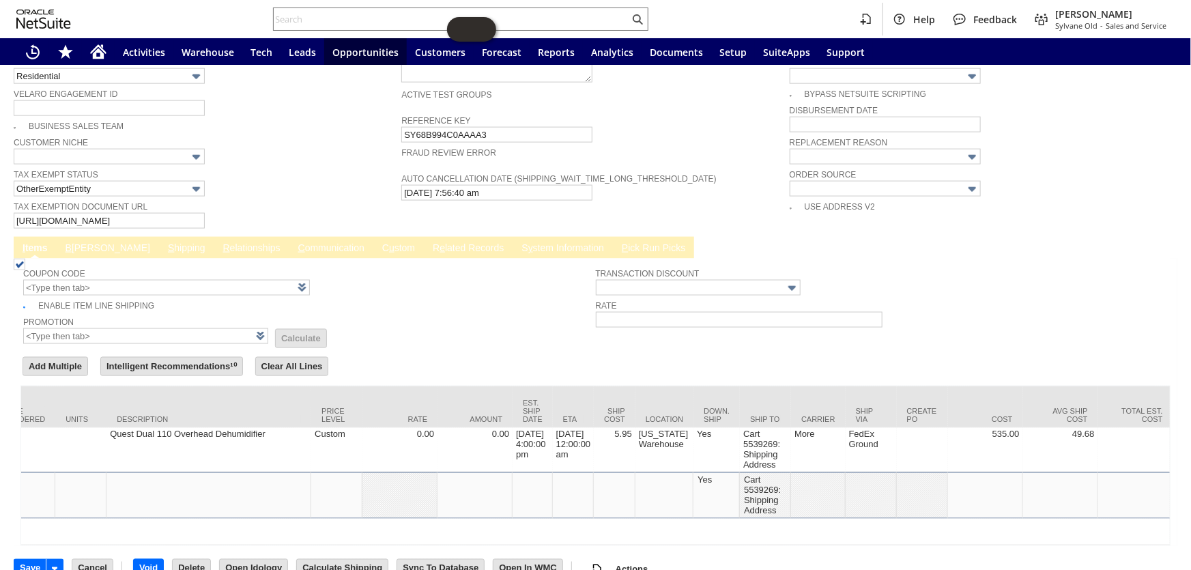
scroll to position [0, 585]
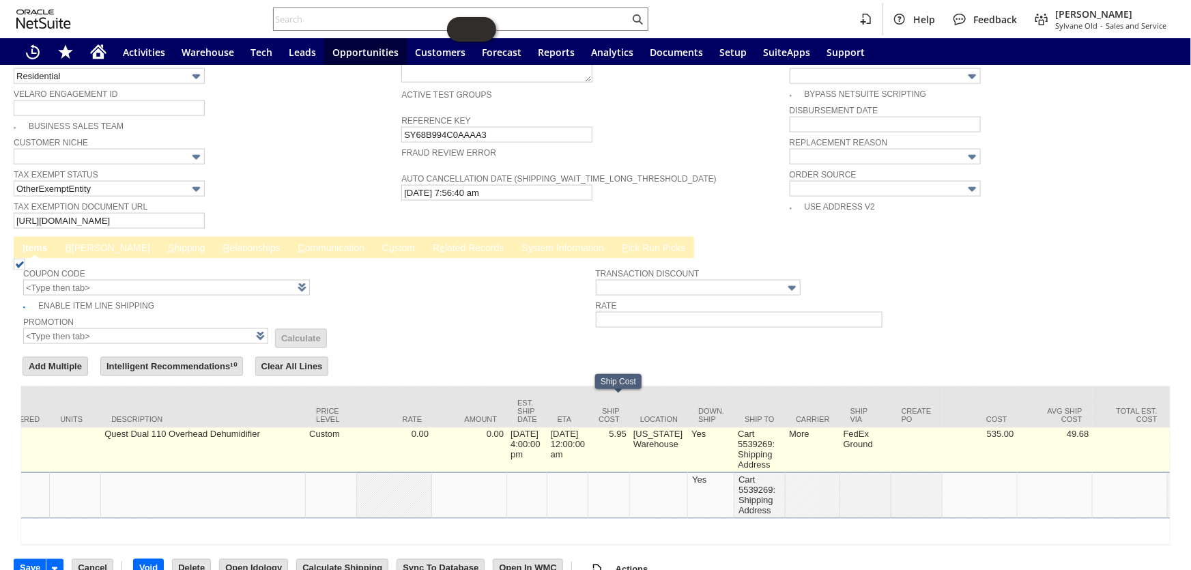
click at [630, 428] on td "5.95" at bounding box center [609, 450] width 42 height 44
type input "5.95"
type input "qu6480"
type input "OK"
type input "Make Copy"
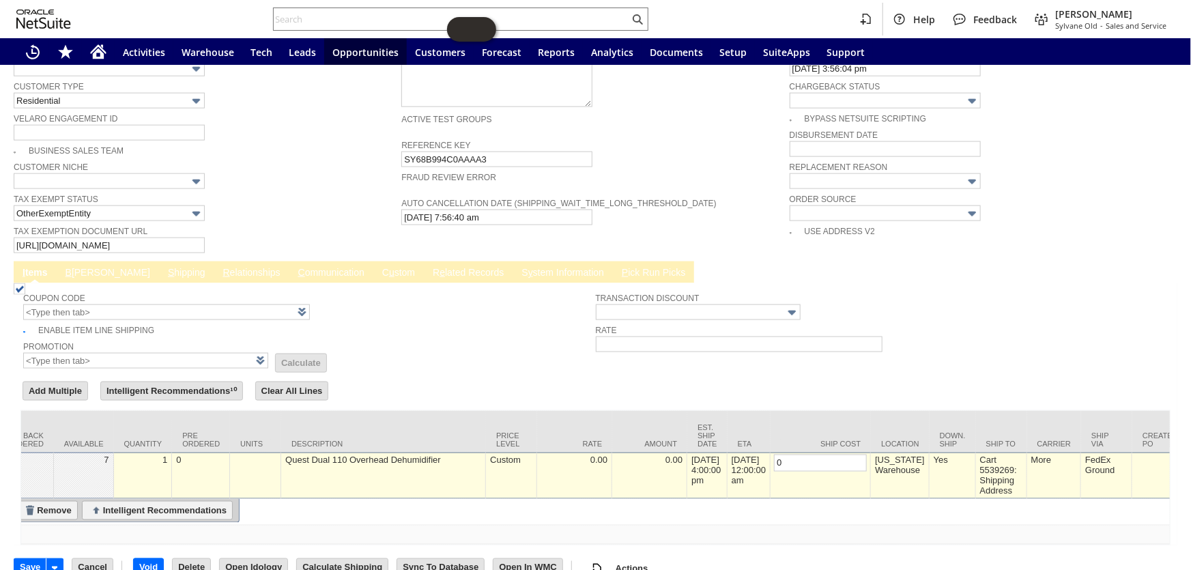
scroll to position [0, 0]
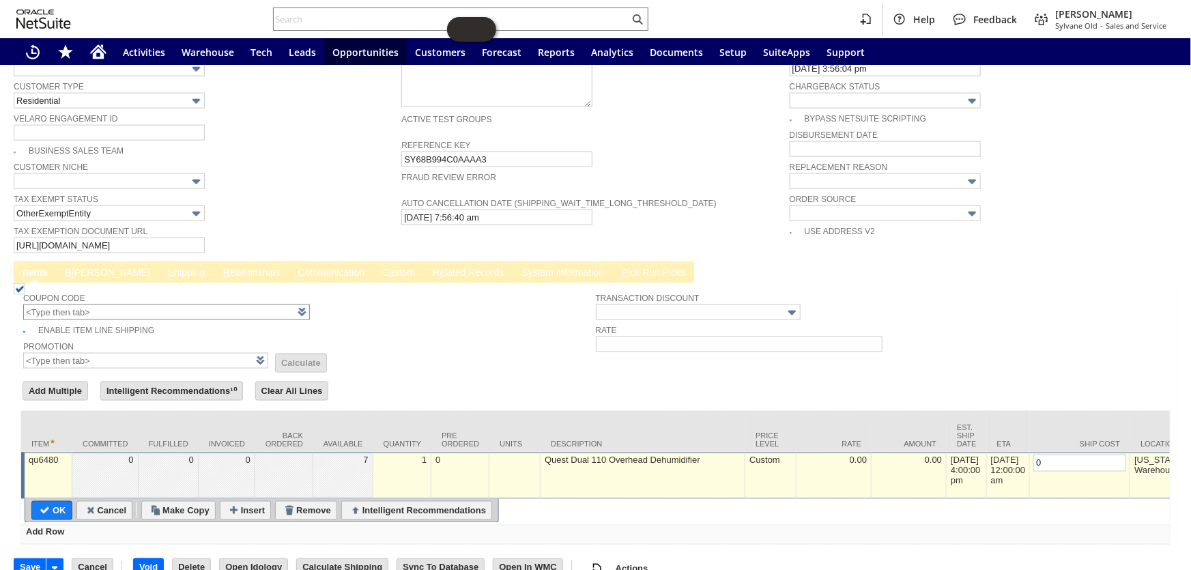
type input "0"
click at [53, 502] on input "OK" at bounding box center [52, 511] width 40 height 18
type input "Add"
type input "Copy Previous"
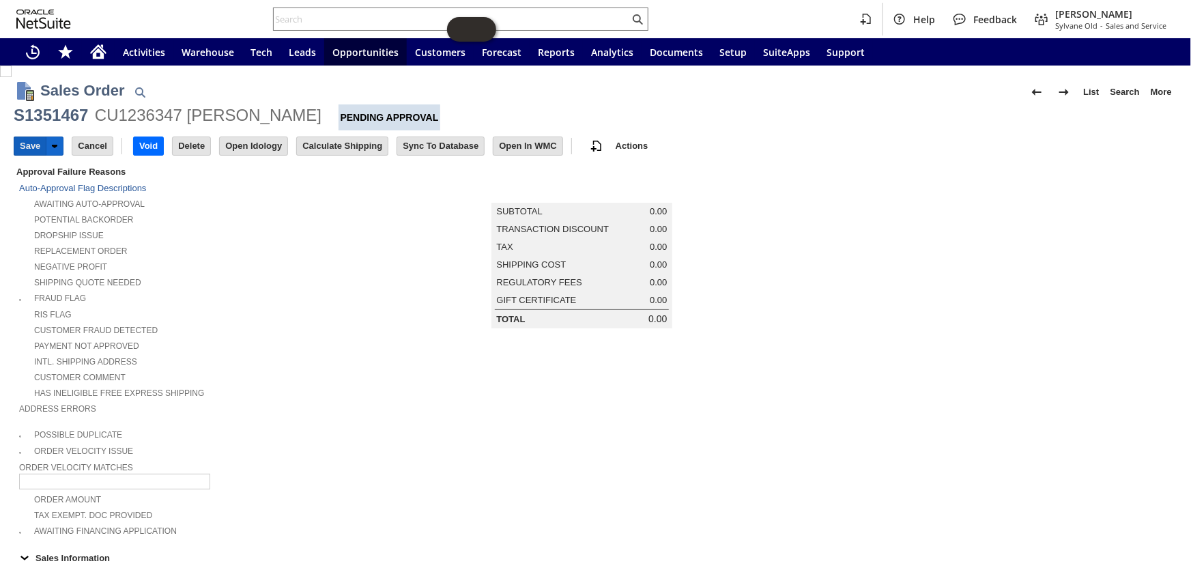
click at [23, 149] on input "Save" at bounding box center [29, 146] width 31 height 18
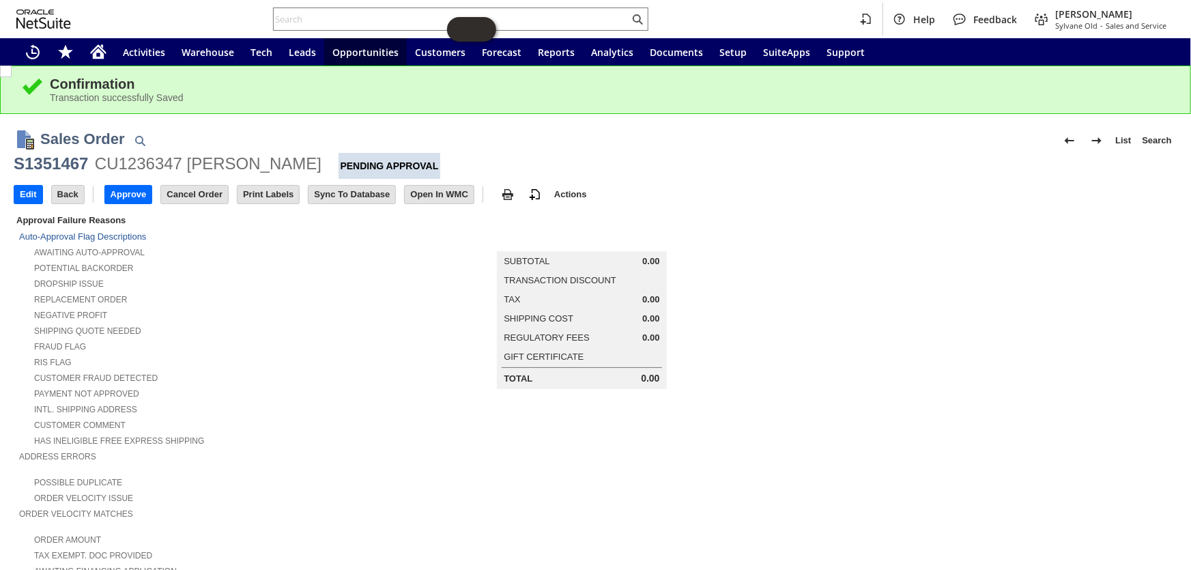
click at [119, 180] on div "Edit Back New Make Copy Approve Cancel Order" at bounding box center [596, 195] width 1164 height 33
click at [126, 195] on input "Approve" at bounding box center [128, 195] width 47 height 18
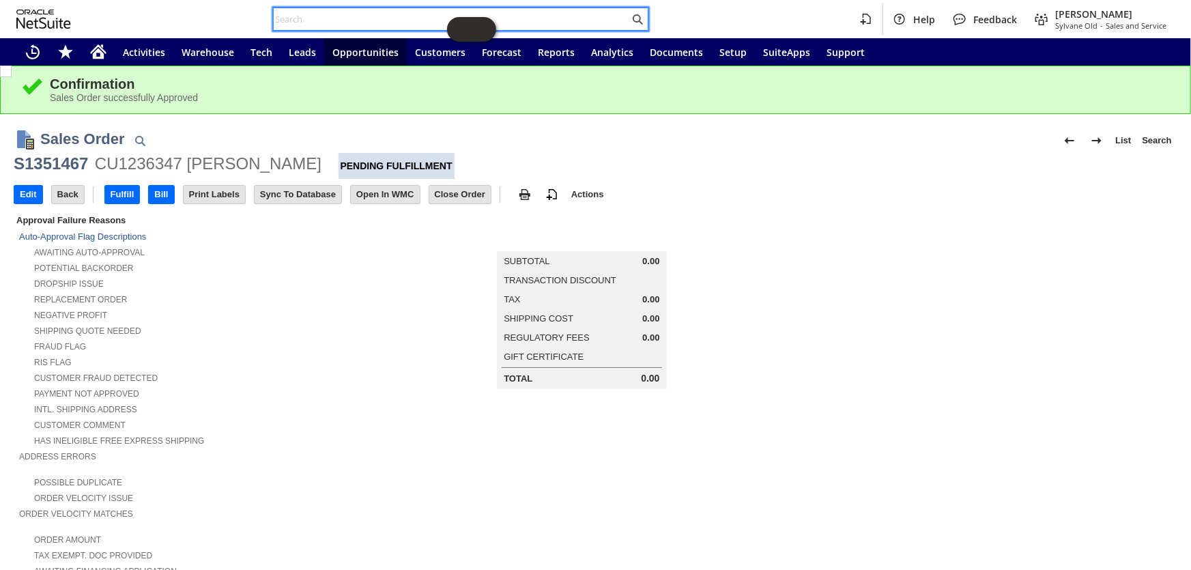
click at [362, 17] on input "text" at bounding box center [452, 19] width 356 height 16
type input "19"
click at [1090, 23] on span "Sylvane Old" at bounding box center [1076, 25] width 42 height 10
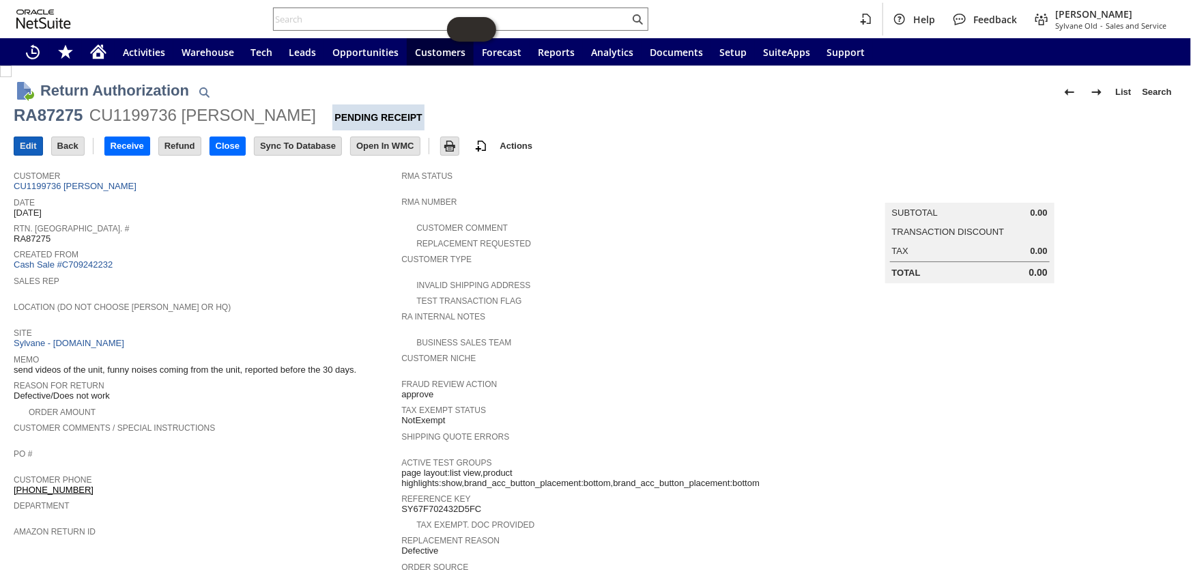
click at [28, 145] on input "Edit" at bounding box center [28, 146] width 28 height 18
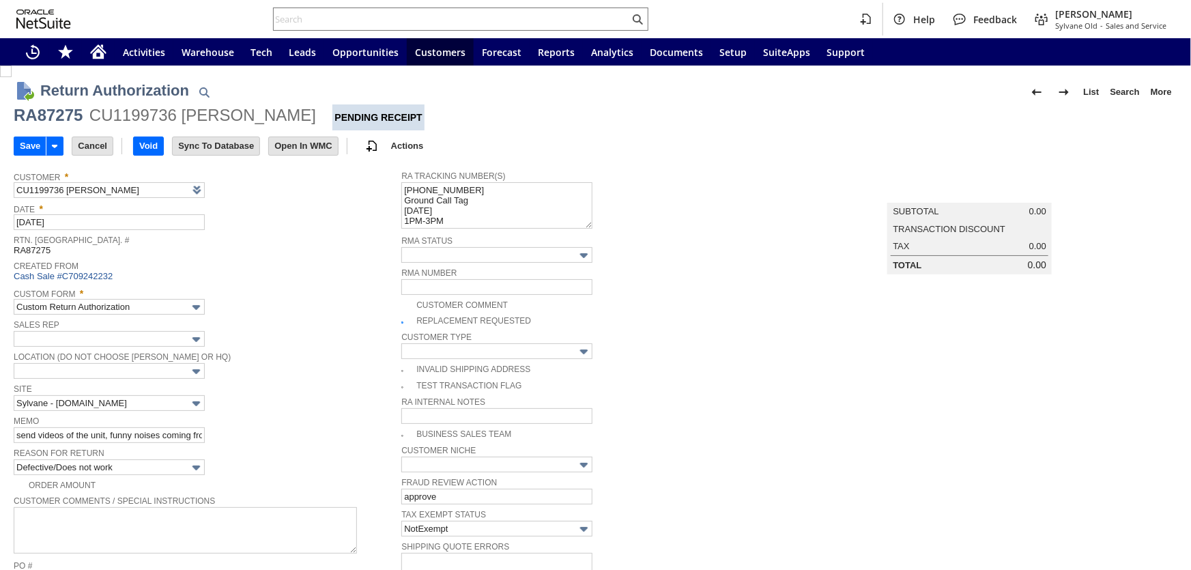
type input "Add"
type input "Copy Previous"
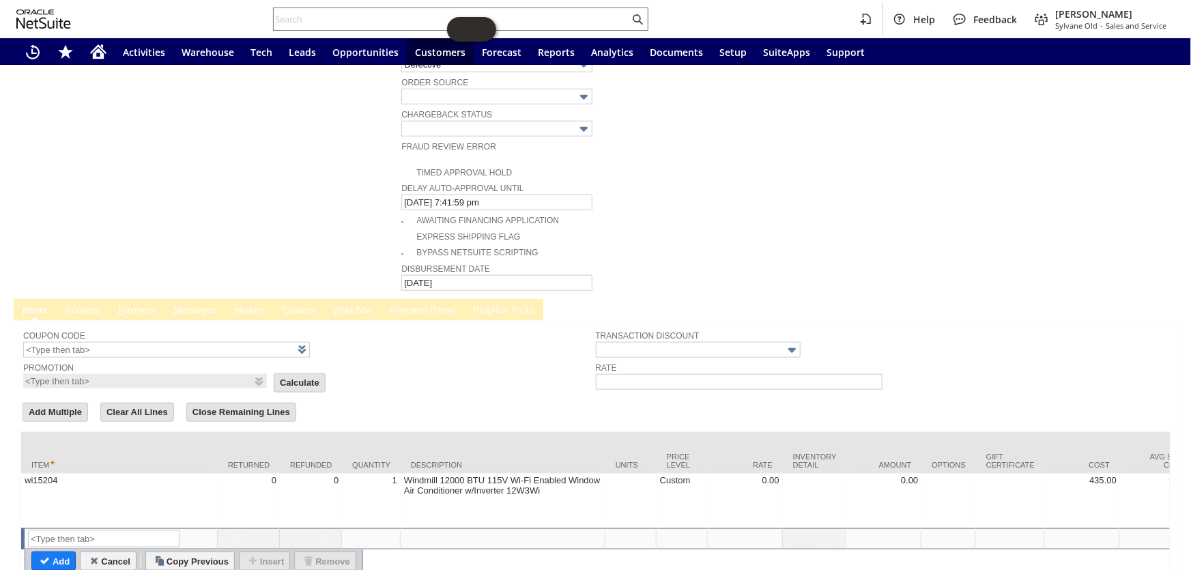
scroll to position [672, 0]
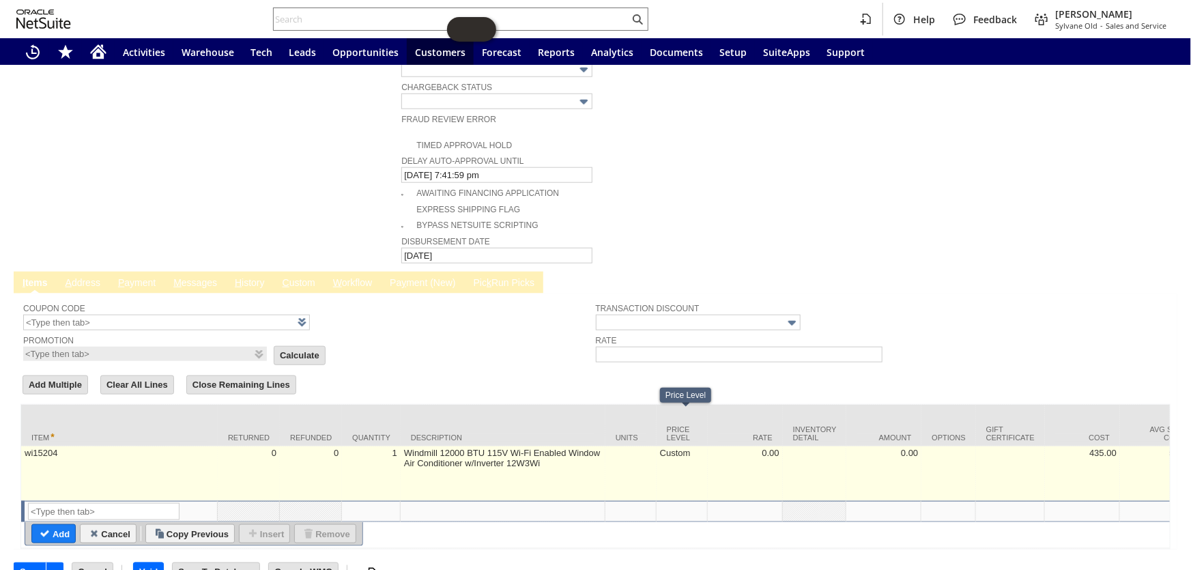
click at [676, 446] on td "Custom" at bounding box center [682, 473] width 51 height 55
type input "Custom"
type input "wi15204"
type input "OK"
type input "Make Copy"
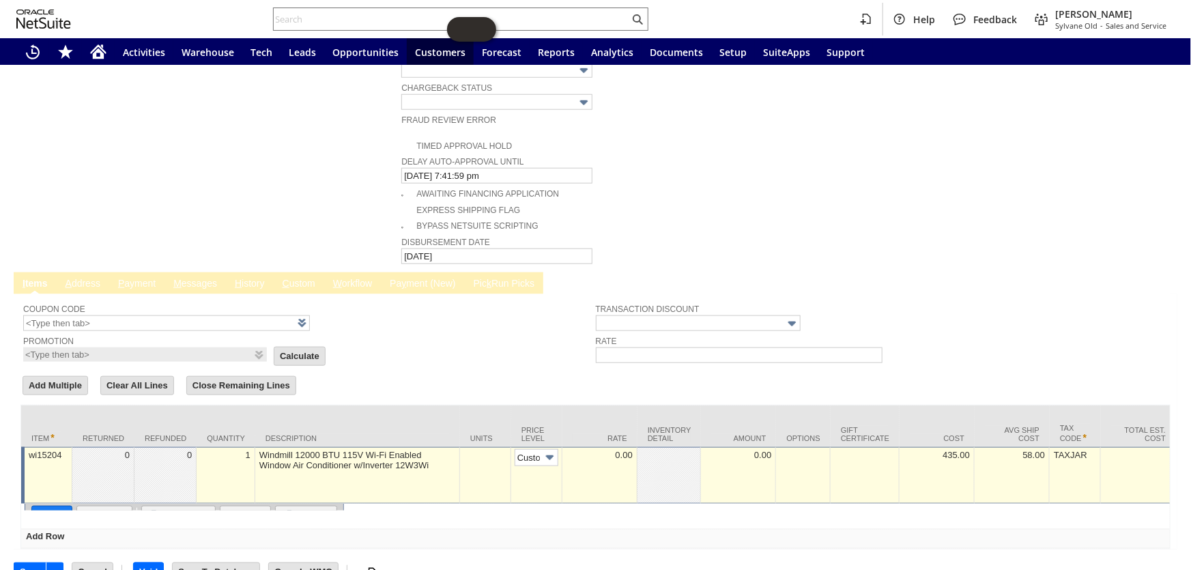
scroll to position [0, 7]
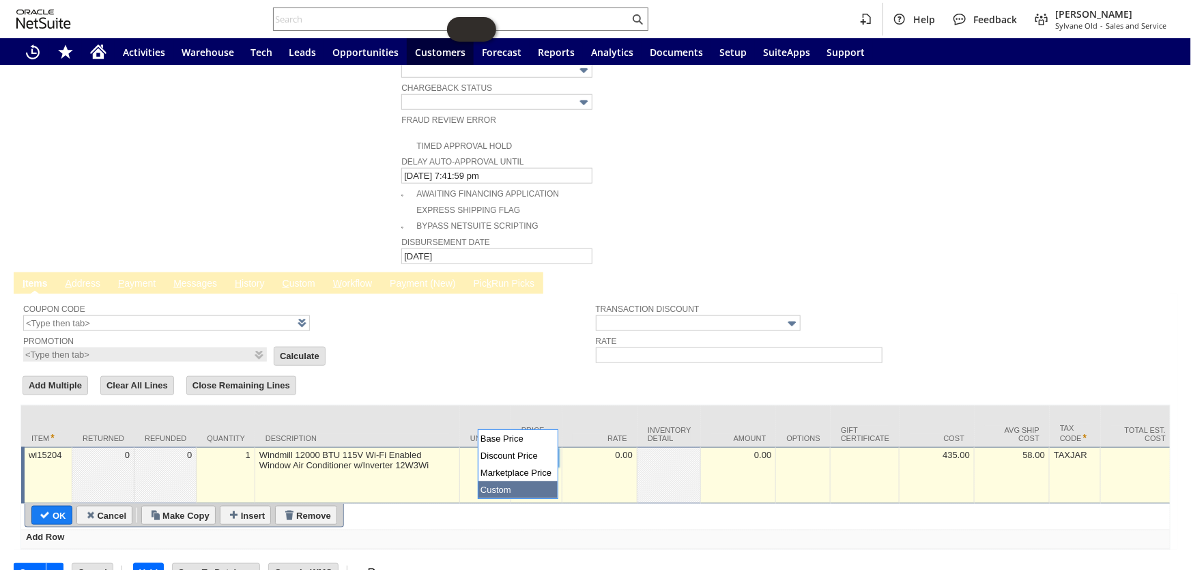
click at [547, 450] on img at bounding box center [550, 458] width 16 height 16
type input "Base Price"
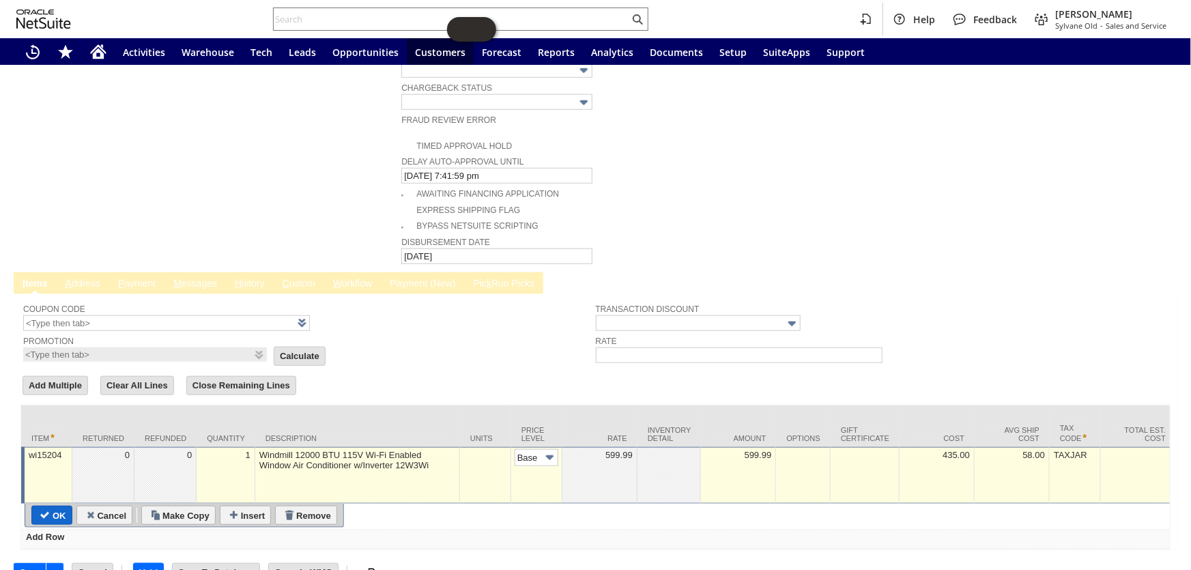
click at [57, 507] on input "OK" at bounding box center [52, 516] width 40 height 18
type input "Add"
type input "Copy Previous"
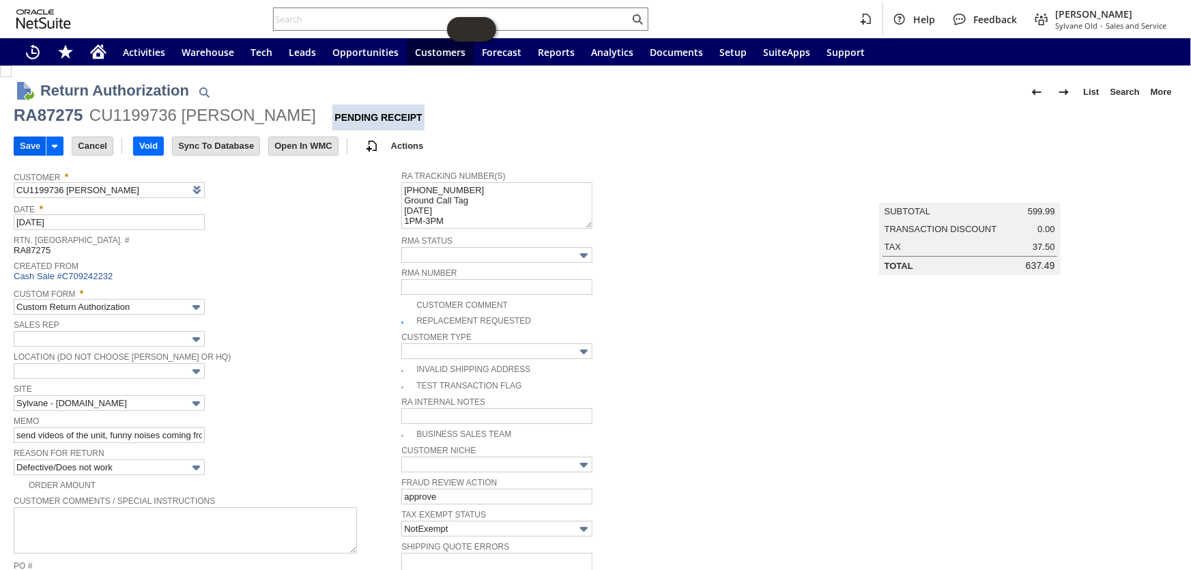
click at [29, 143] on input "Save" at bounding box center [29, 146] width 31 height 18
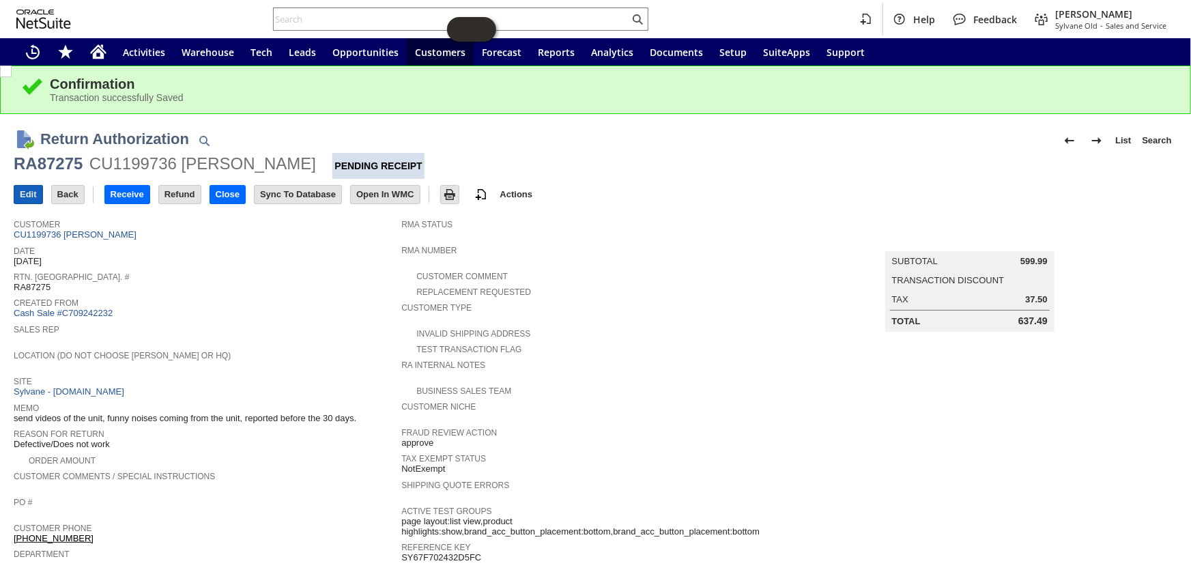
click at [27, 193] on input "Edit" at bounding box center [28, 195] width 28 height 18
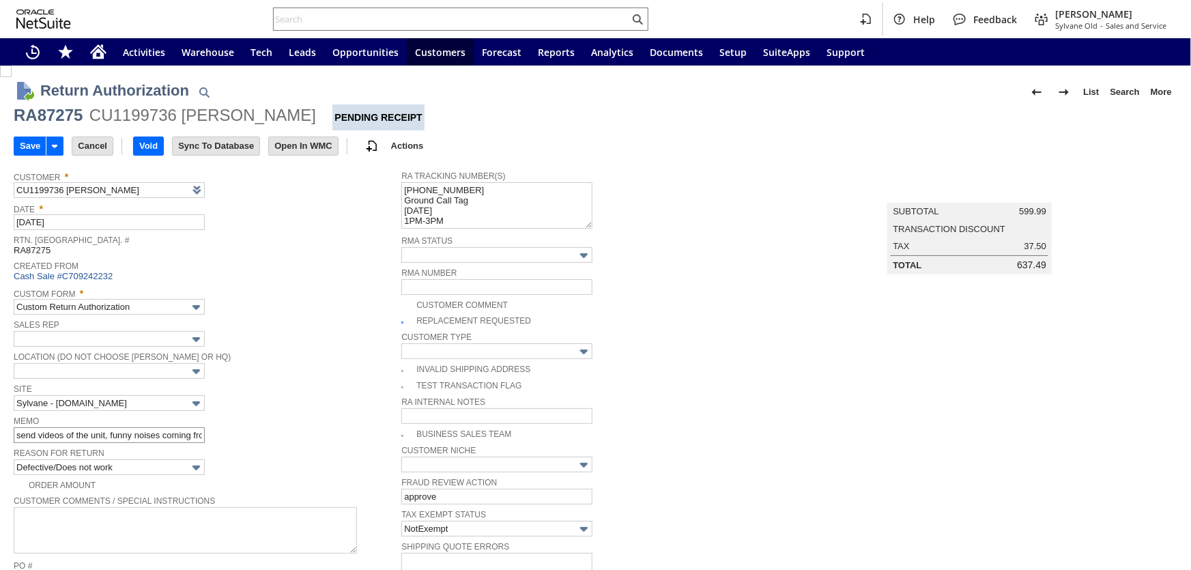
type input "Add"
type input "Copy Previous"
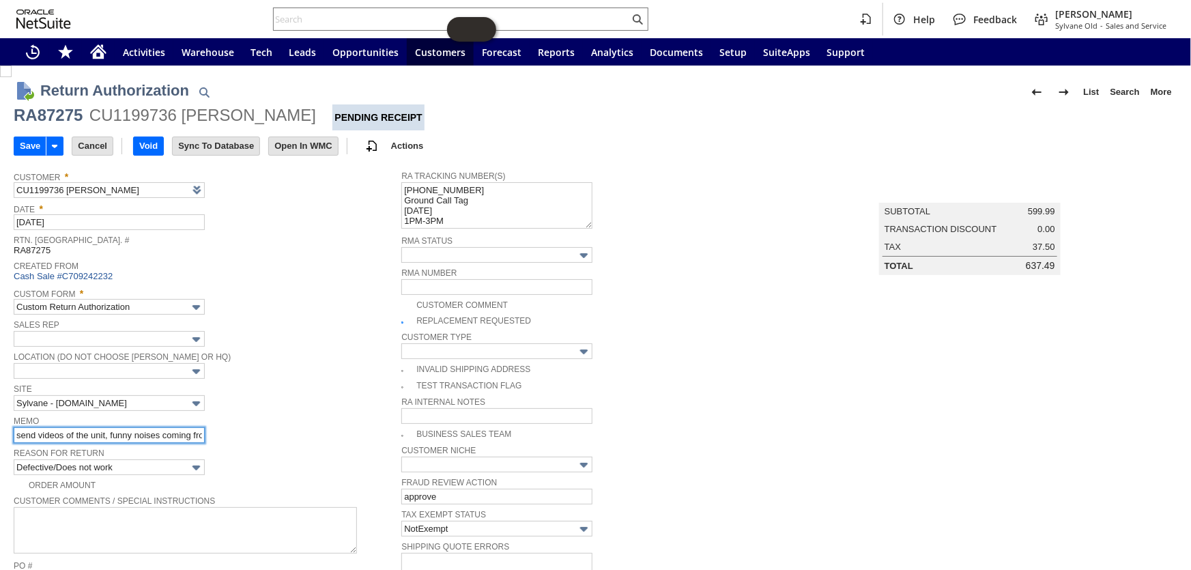
click at [14, 432] on input "send videos of the unit, funny noises coming from the unit, reported before the…" at bounding box center [109, 435] width 191 height 16
type input "customer decided to get refund per [PERSON_NAME]/ send videos of the unit, funn…"
click at [23, 147] on input "Save" at bounding box center [29, 146] width 31 height 18
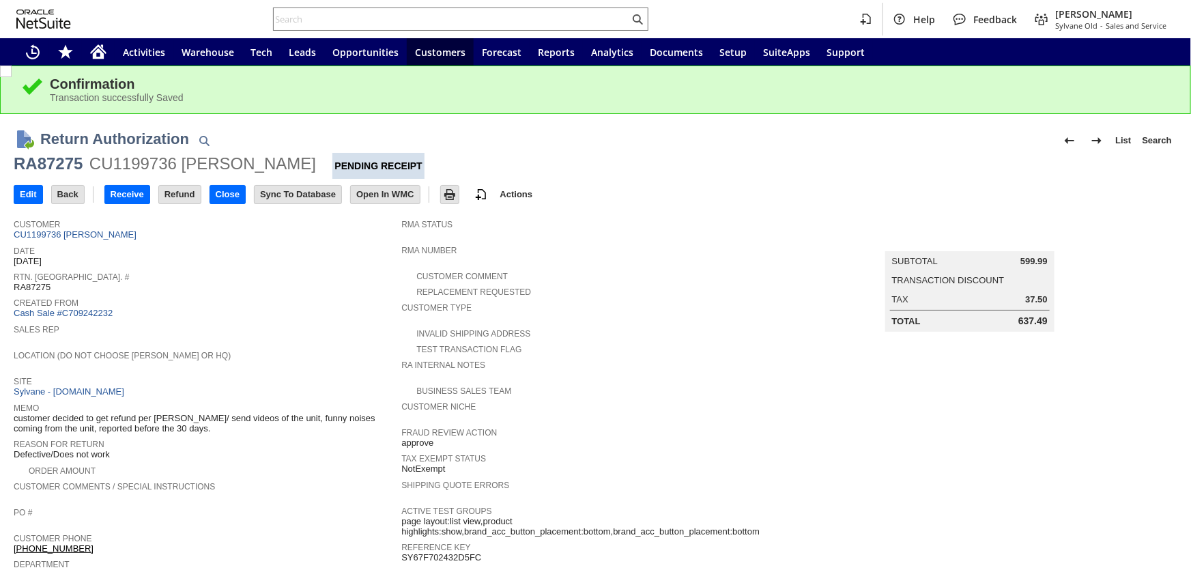
scroll to position [461, 0]
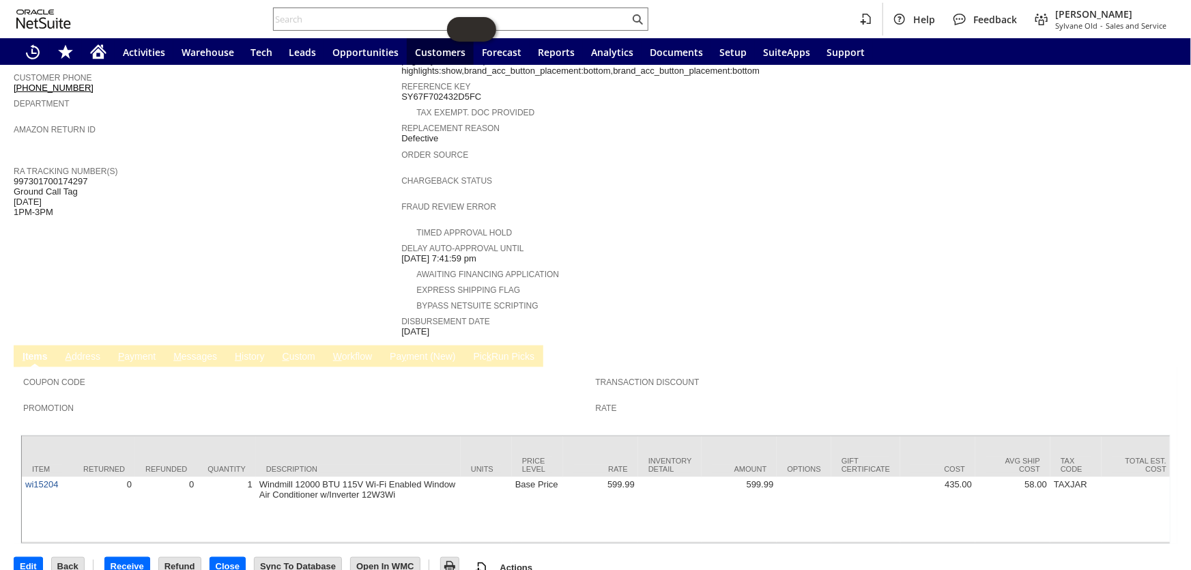
click at [58, 176] on span "997301700174297 Ground Call Tag 06.09.2025 1PM-3PM" at bounding box center [51, 197] width 74 height 42
copy span "997301700174297"
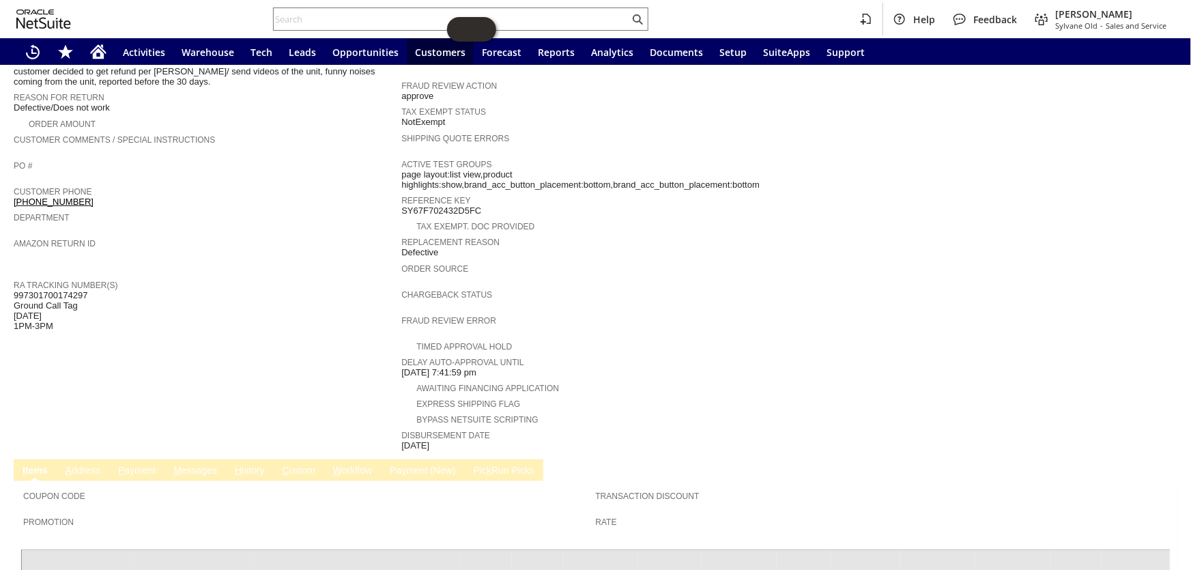
scroll to position [212, 0]
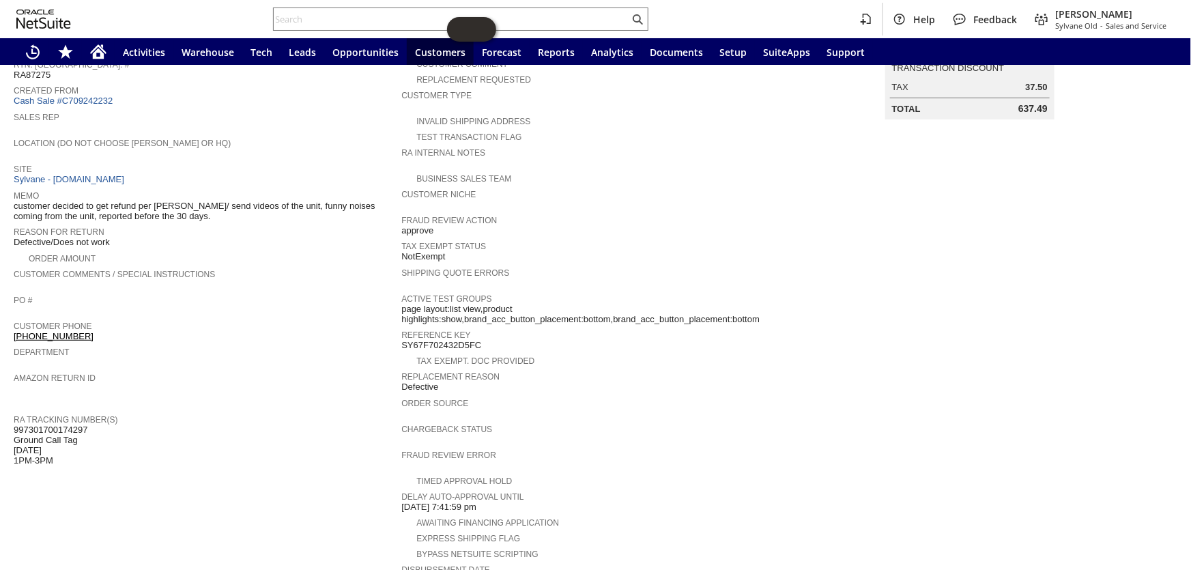
copy span "997301700174297"
